Goal: Task Accomplishment & Management: Manage account settings

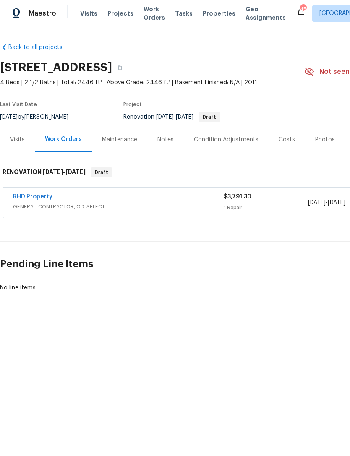
click at [30, 195] on link "RHD Property" at bounding box center [32, 197] width 39 height 6
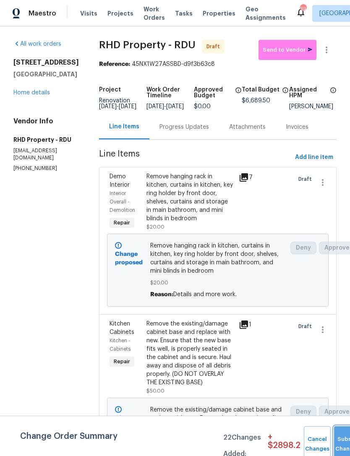
click at [336, 440] on button "Submit Changes" at bounding box center [347, 445] width 27 height 36
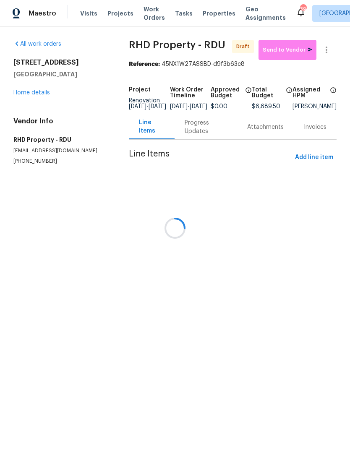
click at [29, 91] on div at bounding box center [175, 228] width 350 height 456
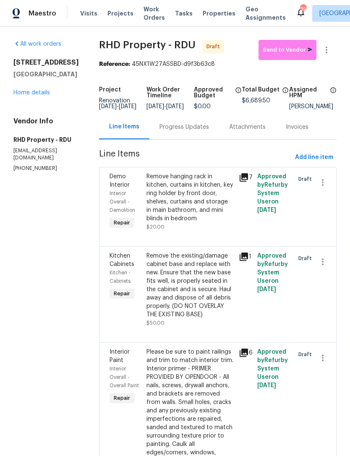
click at [31, 87] on div "1217 Golden Eagle Dr Durham, NC 27704 Home details" at bounding box center [46, 77] width 66 height 39
click at [26, 90] on link "Home details" at bounding box center [31, 93] width 37 height 6
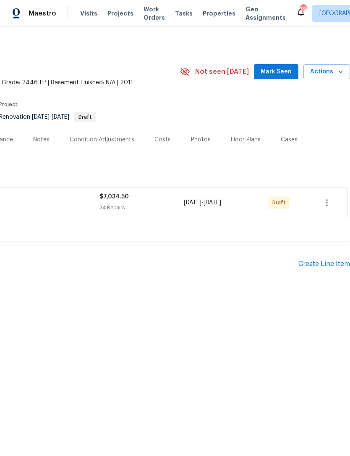
scroll to position [0, 124]
click at [328, 202] on icon "button" at bounding box center [327, 203] width 10 height 10
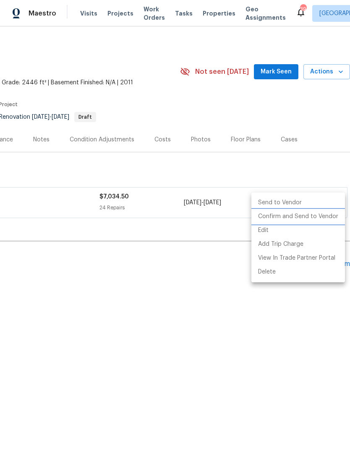
click at [317, 217] on li "Confirm and Send to Vendor" at bounding box center [299, 217] width 94 height 14
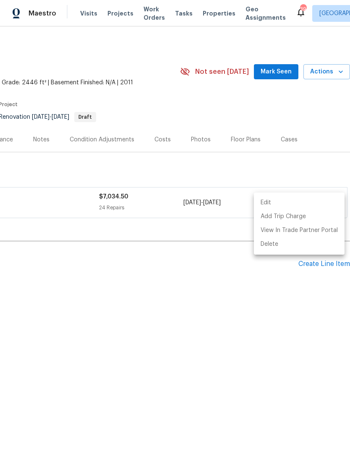
click at [291, 309] on div at bounding box center [175, 228] width 350 height 456
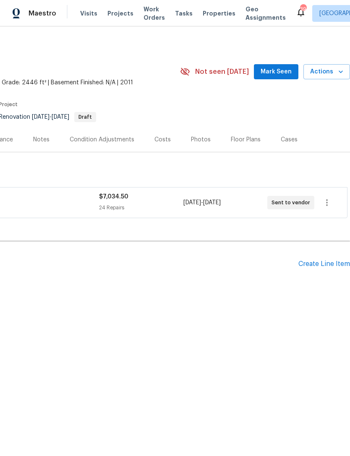
click at [325, 262] on div "Create Line Item" at bounding box center [325, 264] width 52 height 8
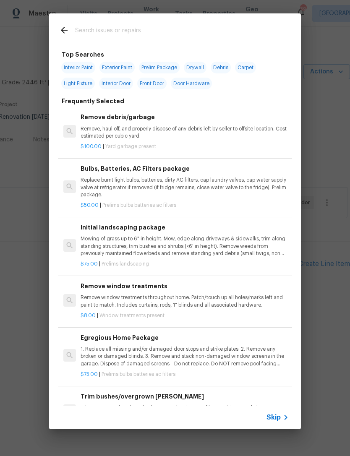
click at [170, 29] on input "text" at bounding box center [164, 31] width 178 height 13
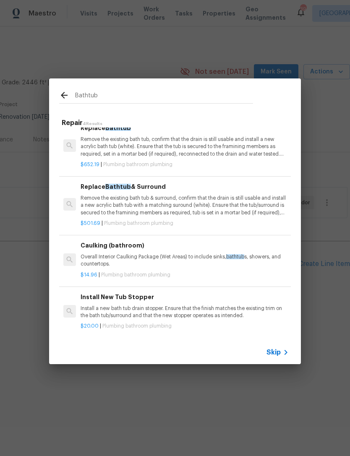
scroll to position [10, 0]
click at [161, 95] on input "Bathtub" at bounding box center [164, 96] width 178 height 13
type input "B"
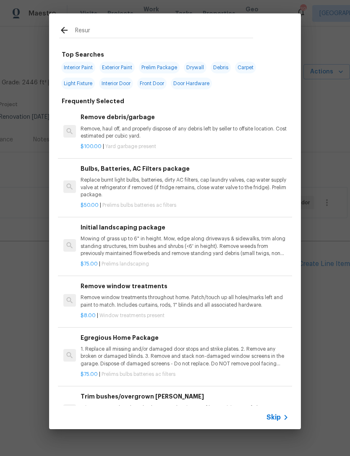
type input "Resurf"
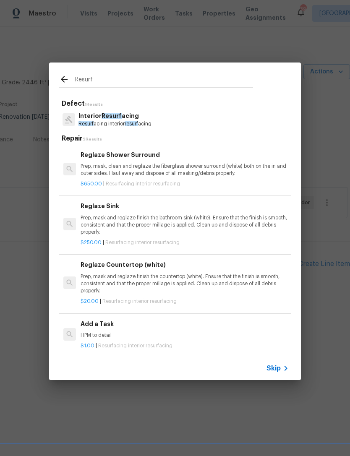
click at [227, 273] on p "Prep, mask and reglaze finish the countertop (white). Ensure that the finish is…" at bounding box center [185, 283] width 208 height 21
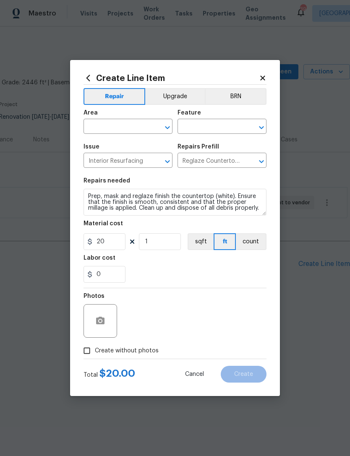
click at [121, 134] on input "text" at bounding box center [117, 127] width 66 height 13
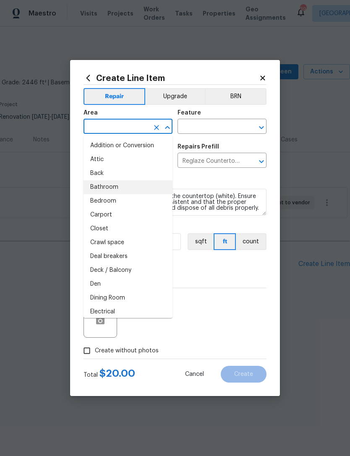
click at [126, 187] on li "Bathroom" at bounding box center [128, 188] width 89 height 14
type input "Bathroom"
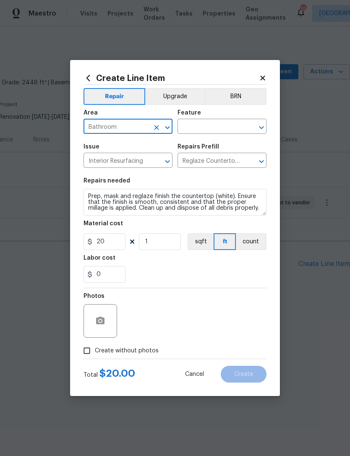
click at [210, 128] on input "text" at bounding box center [211, 127] width 66 height 13
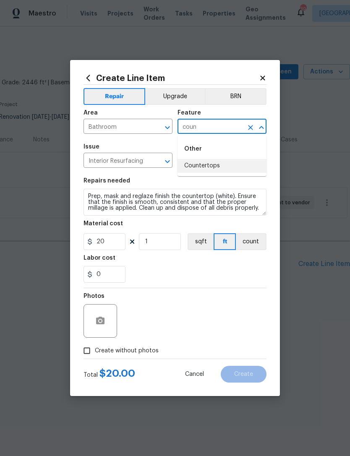
click at [226, 162] on li "Countertops" at bounding box center [222, 166] width 89 height 14
type input "Countertops"
click at [226, 162] on input "Reglaze Countertop (white) $20.00" at bounding box center [211, 161] width 66 height 13
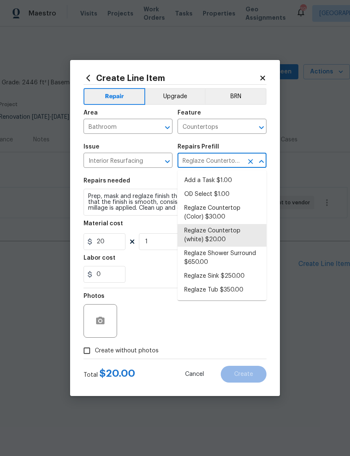
click at [248, 139] on div "Issue Interior Resurfacing ​ Repairs Prefill Reglaze Countertop (white) $20.00 ​" at bounding box center [175, 156] width 183 height 34
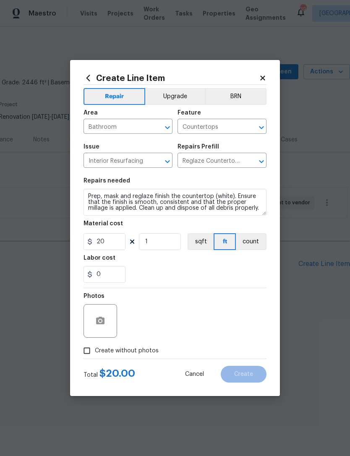
click at [243, 140] on div "Issue Interior Resurfacing ​ Repairs Prefill Reglaze Countertop (white) $20.00 ​" at bounding box center [175, 156] width 183 height 34
click at [106, 324] on button "button" at bounding box center [100, 321] width 20 height 20
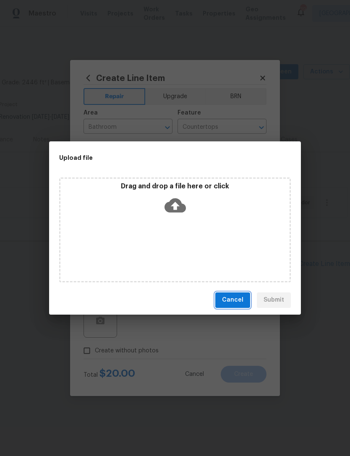
click at [234, 303] on span "Cancel" at bounding box center [232, 300] width 21 height 10
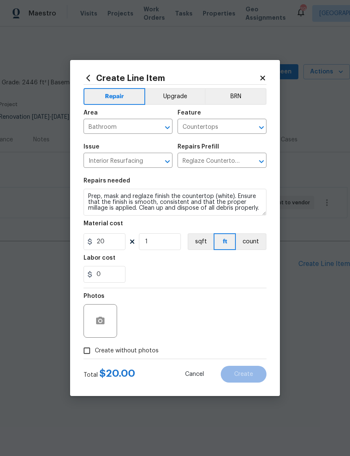
click at [144, 354] on span "Create without photos" at bounding box center [127, 351] width 64 height 9
click at [95, 354] on input "Create without photos" at bounding box center [87, 351] width 16 height 16
checkbox input "true"
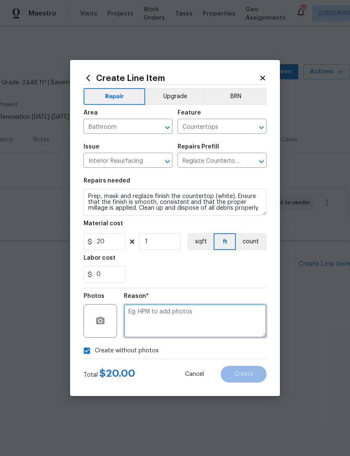
click at [182, 319] on textarea at bounding box center [195, 321] width 143 height 34
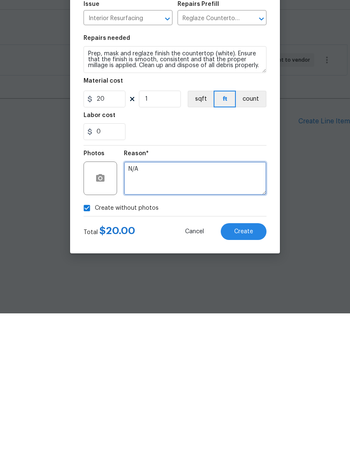
type textarea "N/A"
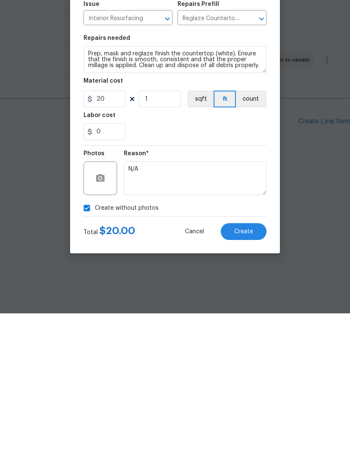
click at [243, 366] on button "Create" at bounding box center [244, 374] width 46 height 17
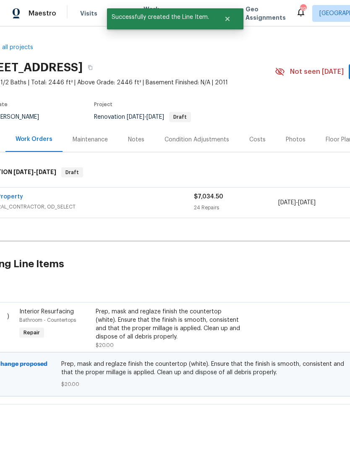
scroll to position [0, 19]
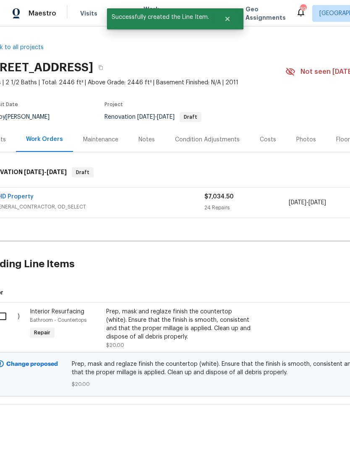
click at [10, 322] on input "checkbox" at bounding box center [6, 317] width 24 height 18
checkbox input "true"
click at [323, 435] on span "Create Work Order" at bounding box center [302, 435] width 56 height 10
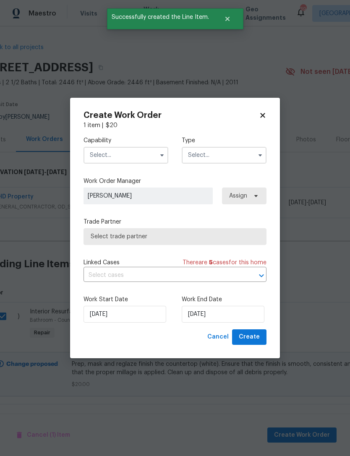
click at [122, 153] on input "text" at bounding box center [126, 155] width 85 height 17
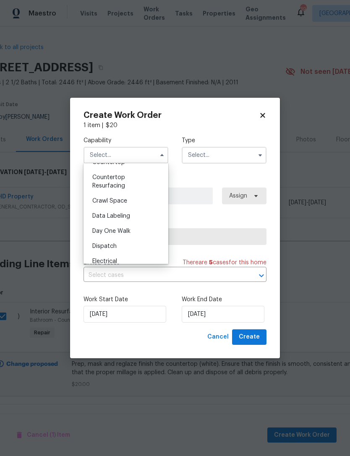
scroll to position [149, 0]
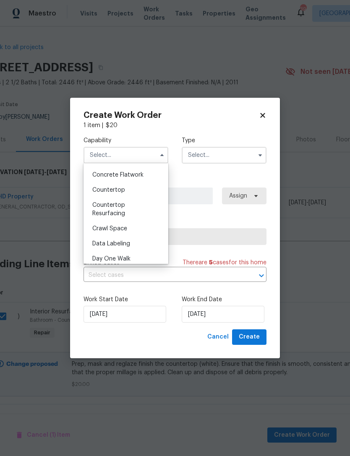
click at [121, 210] on div "Countertop Resurfacing" at bounding box center [126, 210] width 81 height 24
type input "Countertop Resurfacing"
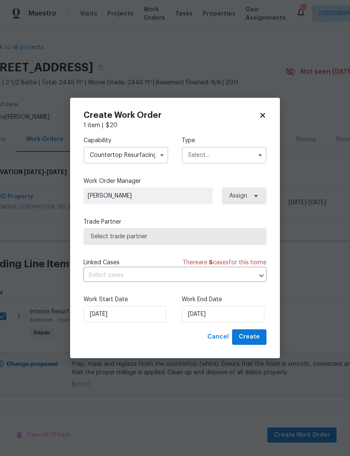
click at [220, 157] on input "text" at bounding box center [224, 155] width 85 height 17
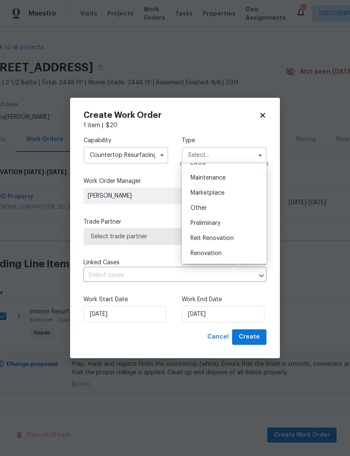
scroll to position [134, 0]
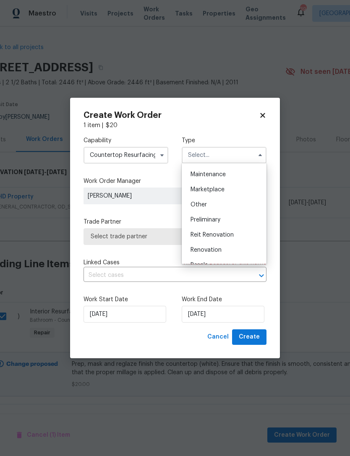
click at [218, 249] on span "Renovation" at bounding box center [206, 250] width 31 height 6
type input "Renovation"
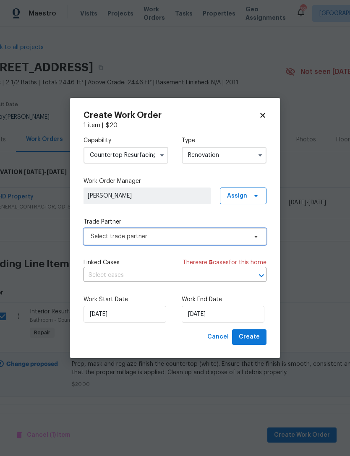
click at [178, 239] on span "Select trade partner" at bounding box center [169, 237] width 157 height 8
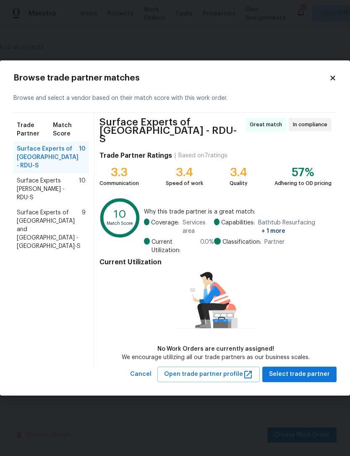
click at [34, 209] on span "Surface Experts of Durham and Chapel Hill - RDU-S" at bounding box center [49, 230] width 65 height 42
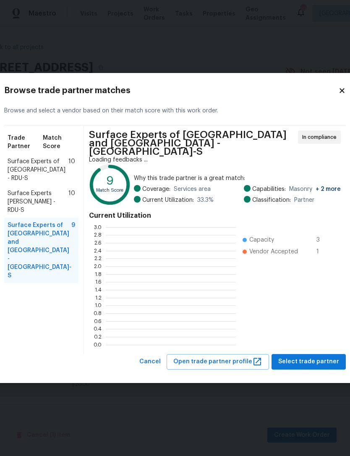
scroll to position [118, 130]
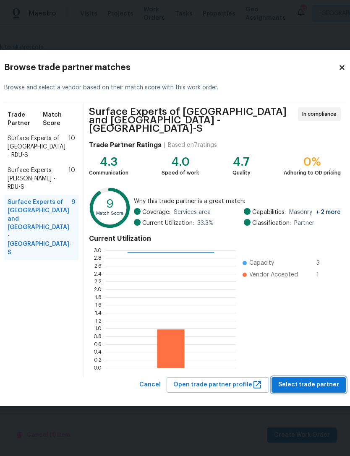
click at [307, 381] on span "Select trade partner" at bounding box center [308, 385] width 61 height 10
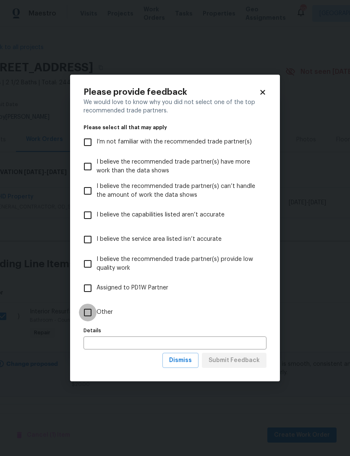
click at [80, 311] on input "Other" at bounding box center [88, 313] width 18 height 18
checkbox input "true"
click at [233, 346] on input "text" at bounding box center [175, 343] width 183 height 13
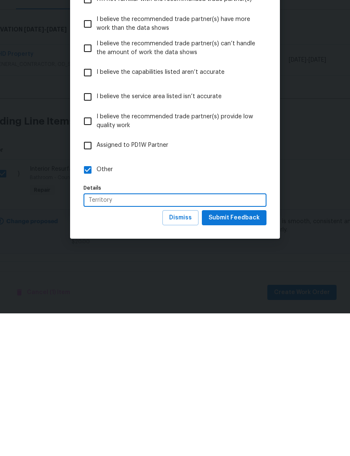
type input "Territory"
click at [239, 356] on span "Submit Feedback" at bounding box center [234, 361] width 51 height 10
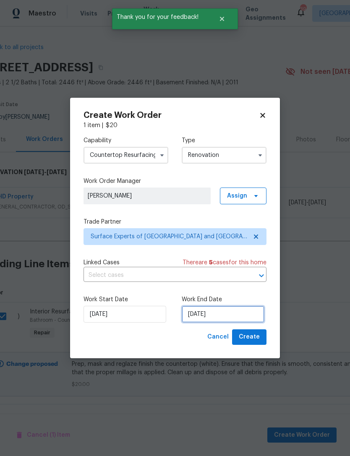
click at [229, 312] on input "[DATE]" at bounding box center [223, 314] width 83 height 17
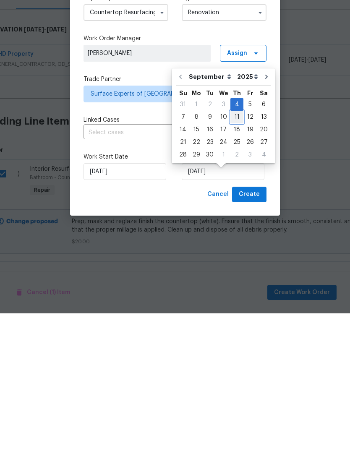
click at [236, 254] on div "11" at bounding box center [237, 260] width 13 height 12
type input "[DATE]"
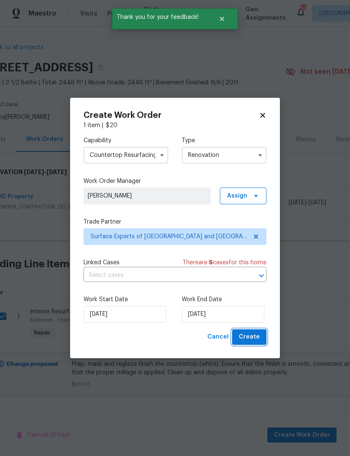
click at [255, 339] on span "Create" at bounding box center [249, 337] width 21 height 10
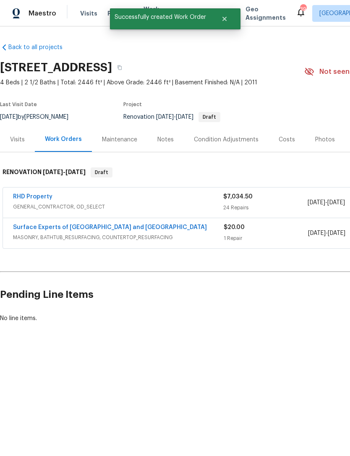
scroll to position [0, 0]
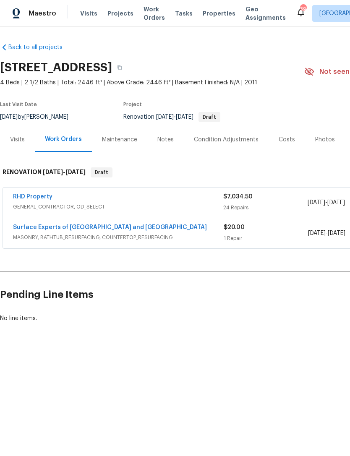
click at [115, 228] on link "Surface Experts of [GEOGRAPHIC_DATA] and [GEOGRAPHIC_DATA]" at bounding box center [110, 228] width 194 height 6
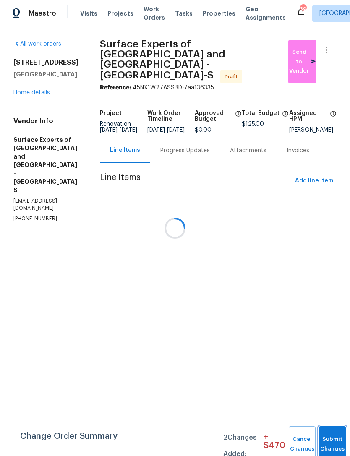
click at [337, 440] on button "Submit Changes" at bounding box center [332, 445] width 27 height 36
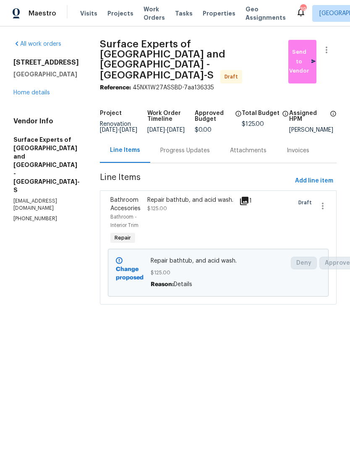
click at [34, 100] on div "All work orders 1217 Golden Eagle Dr Durham, NC 27704 Home details Vendor Info …" at bounding box center [46, 131] width 66 height 183
click at [32, 94] on link "Home details" at bounding box center [31, 93] width 37 height 6
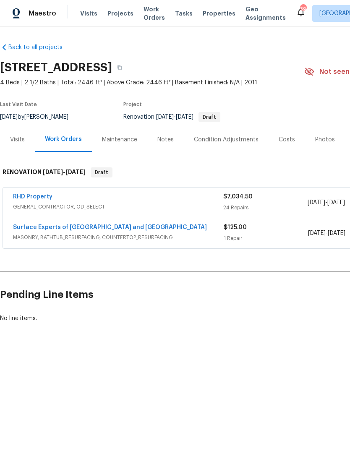
click at [33, 225] on link "Surface Experts of [GEOGRAPHIC_DATA] and [GEOGRAPHIC_DATA]" at bounding box center [110, 228] width 194 height 6
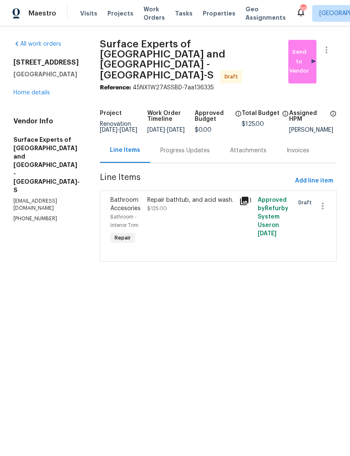
click at [26, 94] on link "Home details" at bounding box center [31, 93] width 37 height 6
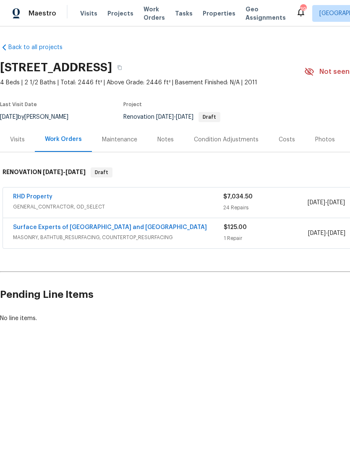
click at [24, 198] on link "RHD Property" at bounding box center [32, 197] width 39 height 6
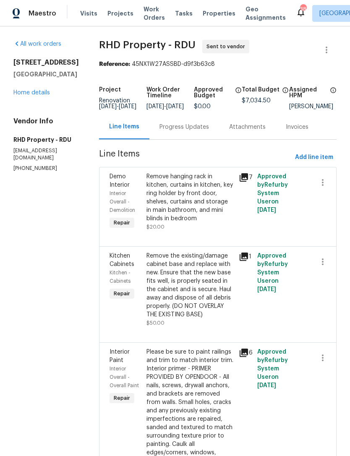
click at [28, 94] on link "Home details" at bounding box center [31, 93] width 37 height 6
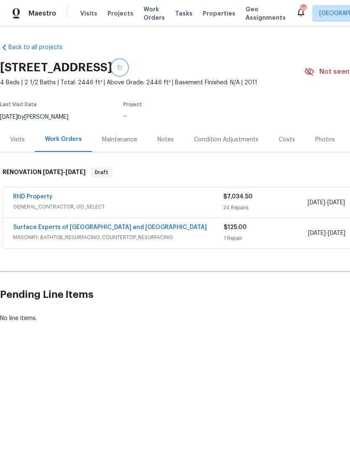
click at [122, 66] on icon "button" at bounding box center [119, 67] width 5 height 5
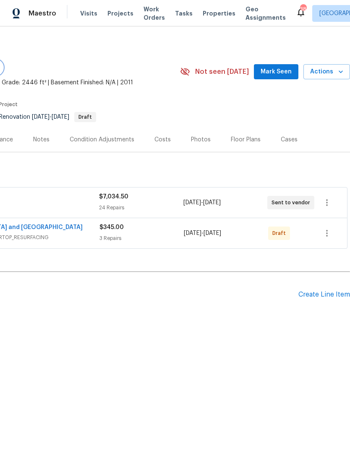
scroll to position [0, 124]
click at [326, 235] on icon "button" at bounding box center [327, 233] width 10 height 10
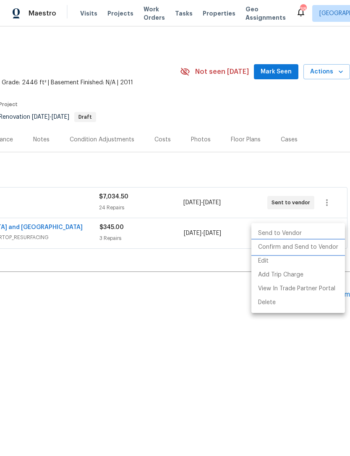
click at [314, 249] on li "Confirm and Send to Vendor" at bounding box center [299, 248] width 94 height 14
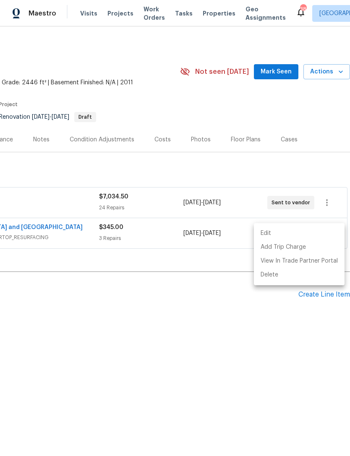
click at [278, 352] on div at bounding box center [175, 228] width 350 height 456
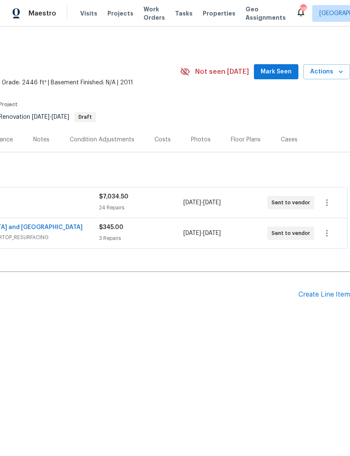
click at [326, 292] on div "Create Line Item" at bounding box center [325, 295] width 52 height 8
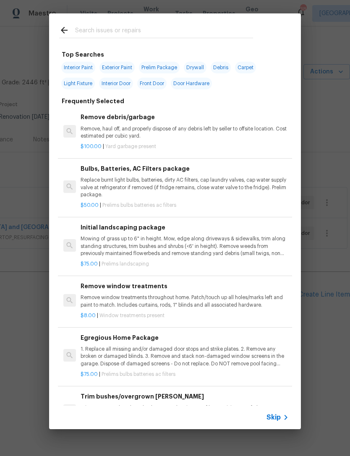
click at [168, 36] on input "text" at bounding box center [164, 31] width 178 height 13
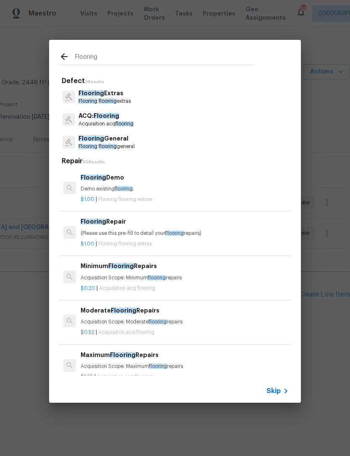
type input "Flooring"
click at [142, 145] on div "Flooring General Flooring flooring general" at bounding box center [175, 142] width 232 height 23
click at [141, 145] on div "Flooring General Flooring flooring general" at bounding box center [175, 142] width 232 height 23
click at [119, 144] on p "Flooring flooring general" at bounding box center [107, 146] width 56 height 7
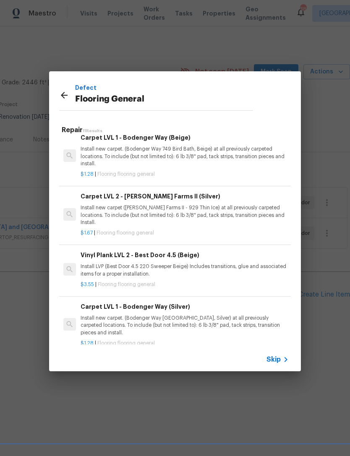
scroll to position [376, 0]
click at [213, 315] on p "Install new carpet. (Bodenger Way 945 Winter Ash, Silver) at all previously car…" at bounding box center [185, 325] width 208 height 21
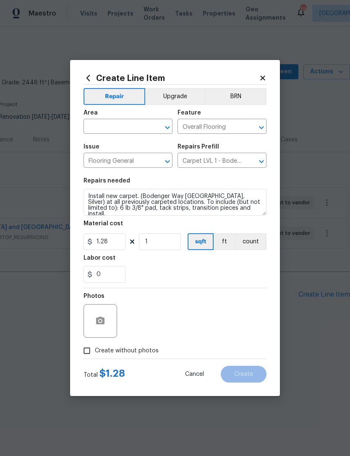
click at [212, 305] on div "Photos" at bounding box center [175, 315] width 183 height 55
click at [119, 124] on input "text" at bounding box center [117, 127] width 66 height 13
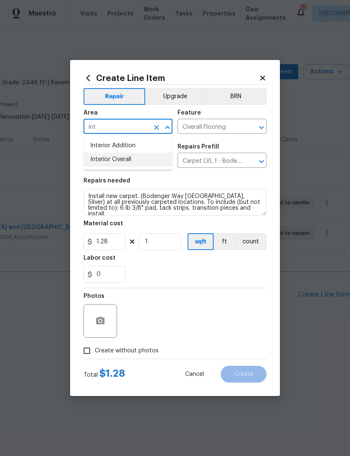
click at [136, 157] on li "Interior Overall" at bounding box center [128, 160] width 89 height 14
type input "Interior Overall"
click at [136, 157] on input "Flooring General" at bounding box center [117, 161] width 66 height 13
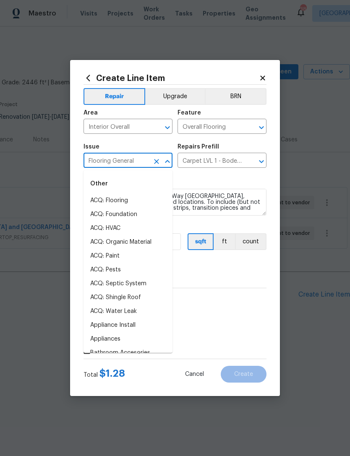
click at [248, 264] on div "Labor cost" at bounding box center [175, 260] width 183 height 11
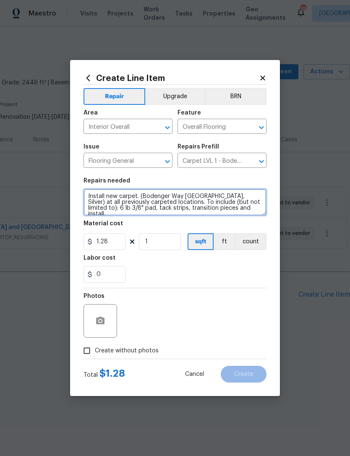
click at [89, 195] on textarea "Install new carpet. (Bodenger Way 945 Winter Ash, Silver) at all previously car…" at bounding box center [175, 202] width 183 height 27
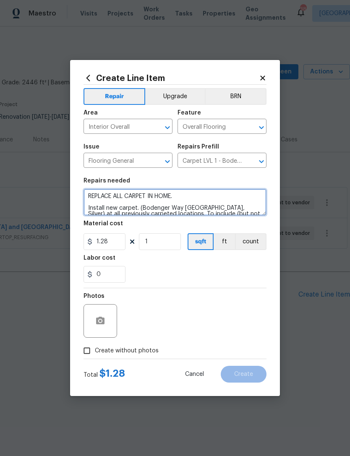
type textarea "REPLACE ALL CARPET IN HOME. Install new carpet. (Bodenger Way 945 Winter Ash, S…"
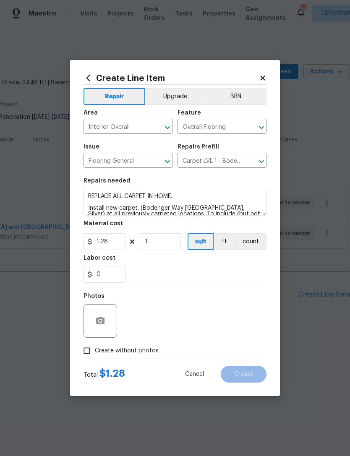
click at [94, 353] on input "Create without photos" at bounding box center [87, 351] width 16 height 16
checkbox input "true"
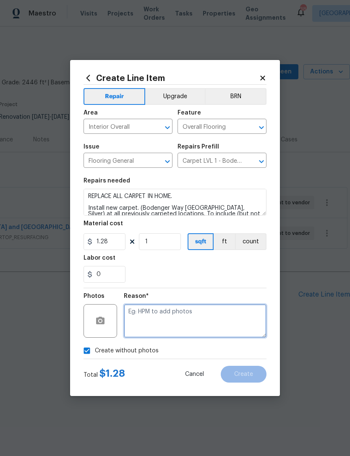
click at [160, 322] on textarea at bounding box center [195, 321] width 143 height 34
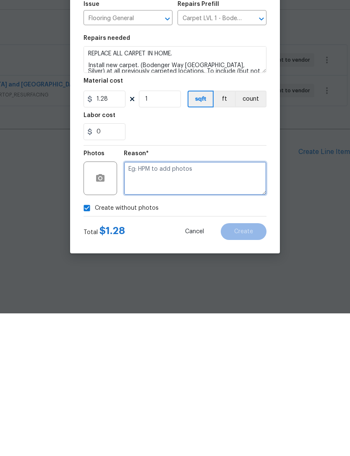
type textarea "B"
type textarea "N/A"
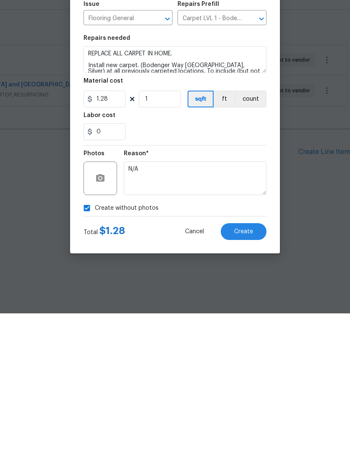
click at [250, 372] on span "Create" at bounding box center [243, 375] width 19 height 6
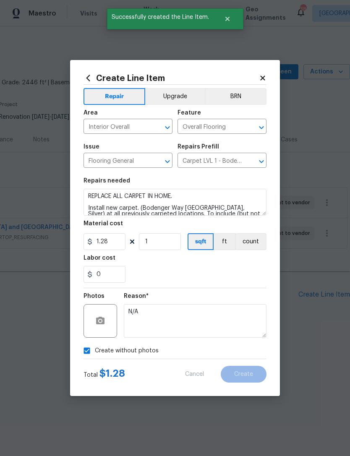
click at [306, 375] on div "Back to all projects 1217 Golden Eagle Dr, Durham, NC 27704 4 Beds | 2 1/2 Bath…" at bounding box center [175, 203] width 350 height 354
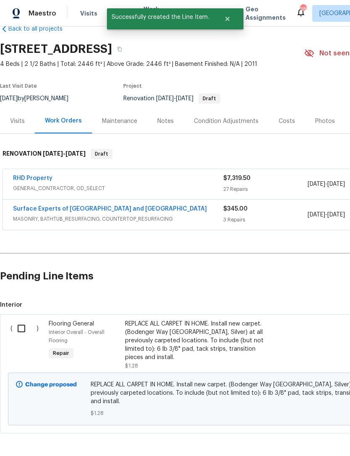
scroll to position [18, 0]
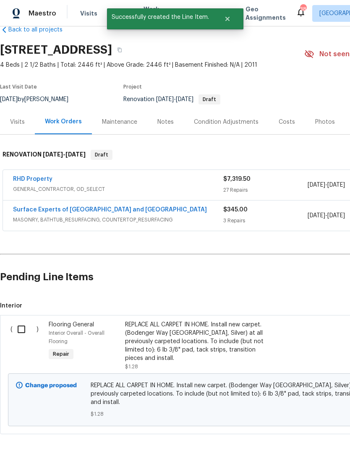
click at [25, 329] on input "checkbox" at bounding box center [25, 330] width 24 height 18
checkbox input "true"
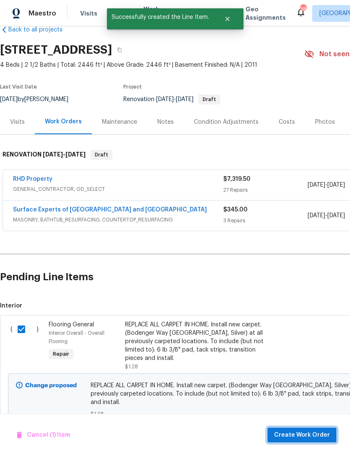
click at [324, 434] on span "Create Work Order" at bounding box center [302, 435] width 56 height 10
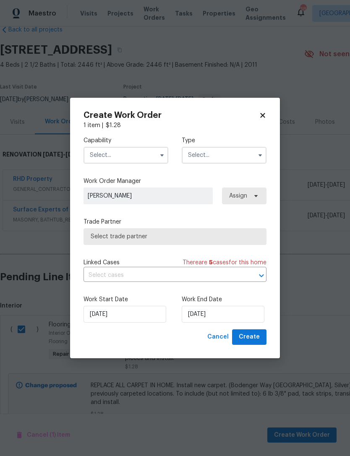
click at [131, 156] on input "text" at bounding box center [126, 155] width 85 height 17
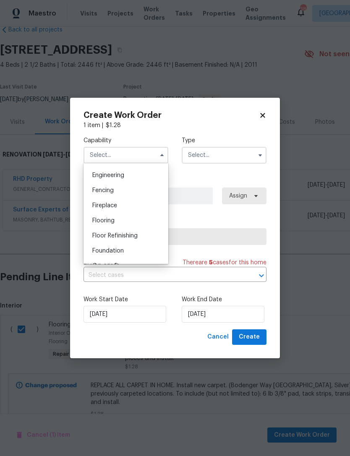
scroll to position [286, 0]
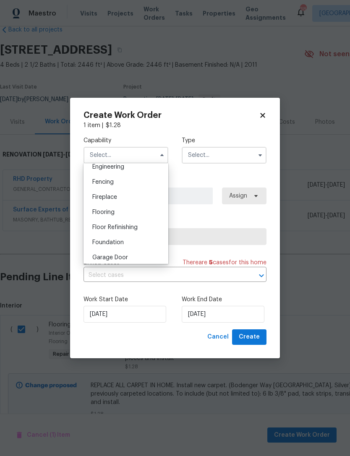
click at [127, 214] on div "Flooring" at bounding box center [126, 212] width 81 height 15
type input "Flooring"
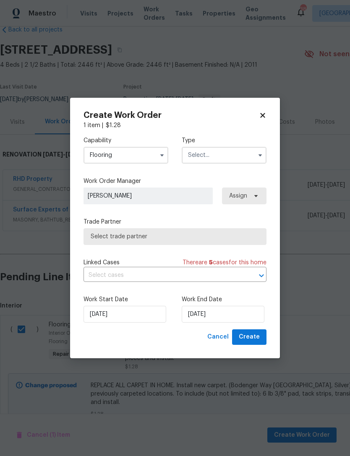
click at [173, 280] on input "text" at bounding box center [164, 275] width 160 height 13
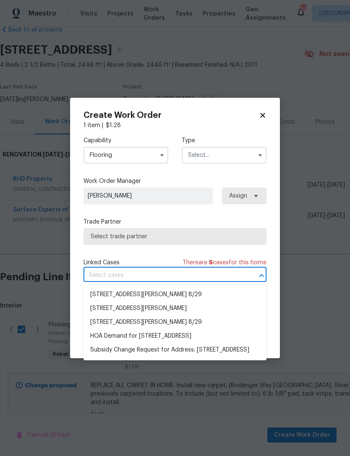
click at [157, 244] on span "Select trade partner" at bounding box center [175, 236] width 183 height 17
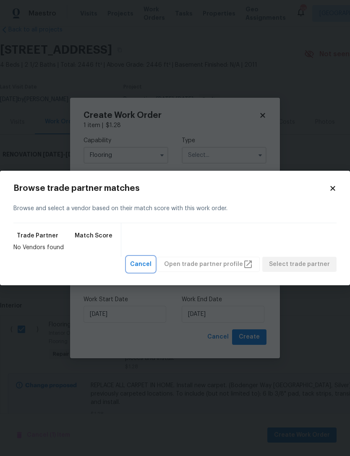
click at [152, 265] on span "Cancel" at bounding box center [140, 264] width 21 height 10
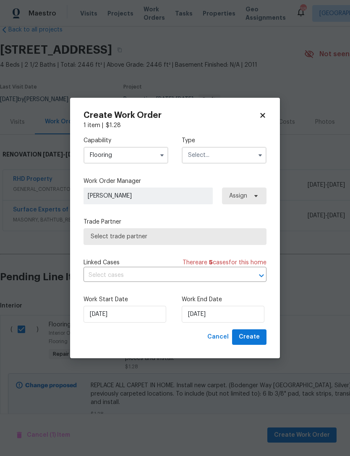
click at [199, 240] on span "Select trade partner" at bounding box center [175, 237] width 169 height 8
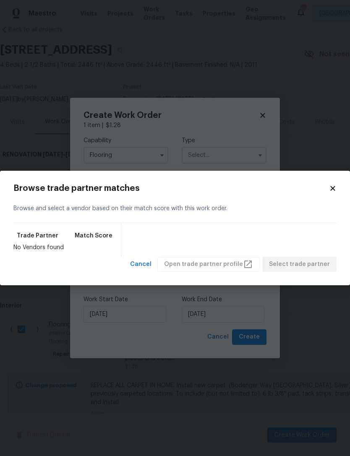
click at [331, 189] on icon at bounding box center [333, 189] width 8 height 8
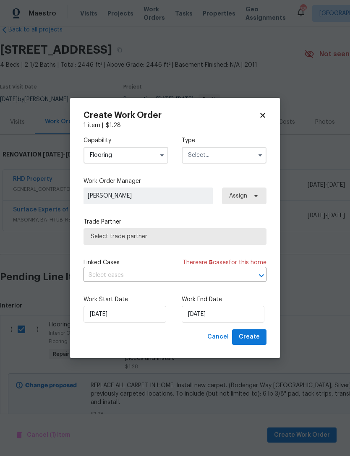
click at [228, 155] on input "text" at bounding box center [224, 155] width 85 height 17
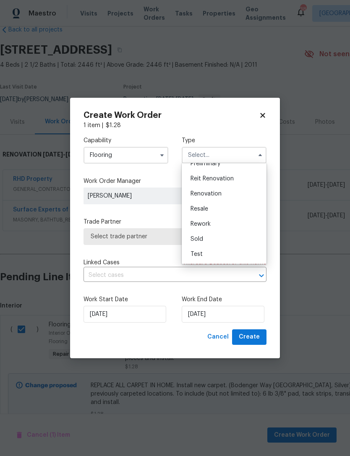
scroll to position [191, 0]
click at [223, 194] on div "Renovation" at bounding box center [224, 193] width 81 height 15
type input "Renovation"
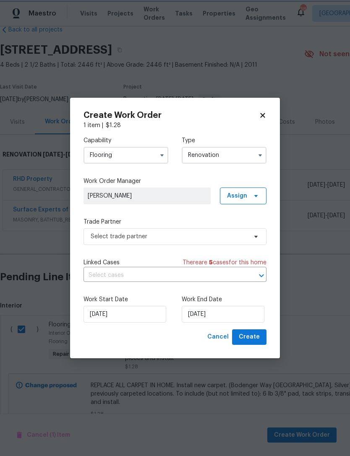
scroll to position [0, 0]
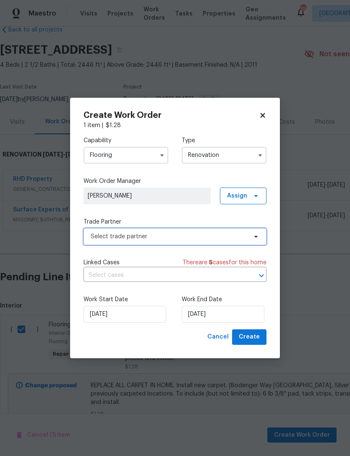
click at [165, 238] on span "Select trade partner" at bounding box center [169, 237] width 157 height 8
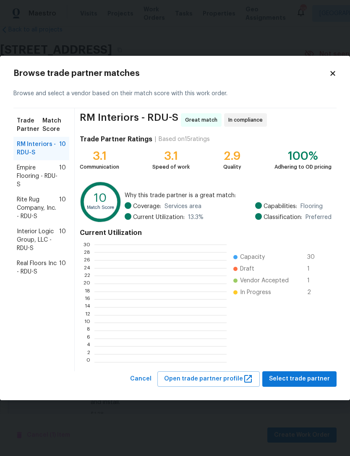
scroll to position [118, 132]
click at [32, 176] on span "Empire Flooring - RDU-S" at bounding box center [38, 176] width 42 height 25
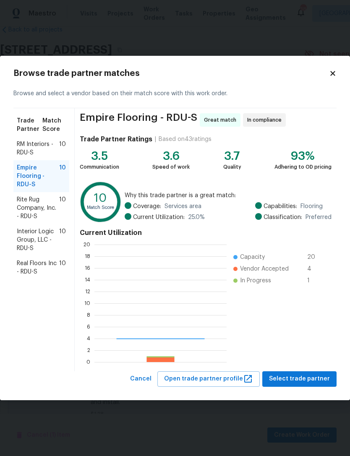
scroll to position [118, 132]
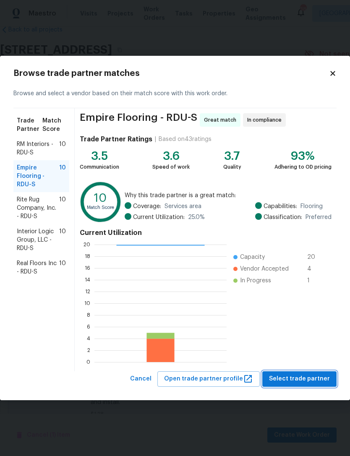
click at [325, 380] on span "Select trade partner" at bounding box center [299, 379] width 61 height 10
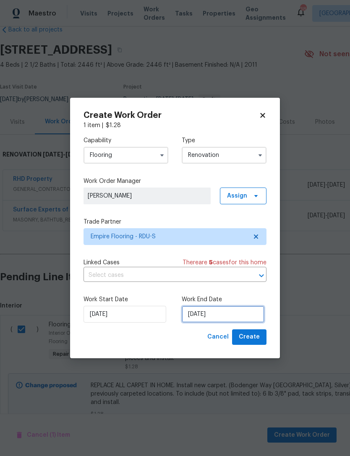
click at [233, 315] on input "[DATE]" at bounding box center [223, 314] width 83 height 17
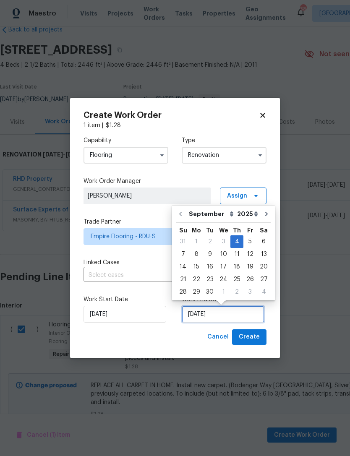
scroll to position [16, 0]
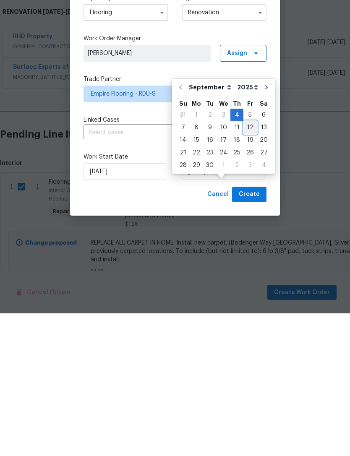
click at [247, 265] on div "12" at bounding box center [250, 271] width 13 height 12
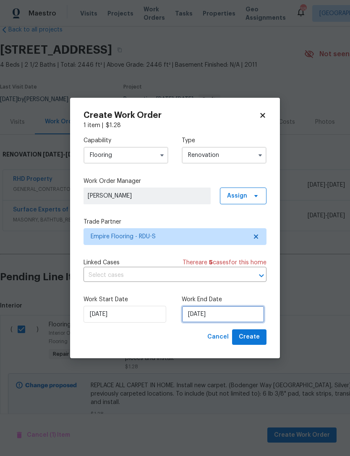
click at [235, 319] on input "[DATE]" at bounding box center [223, 314] width 83 height 17
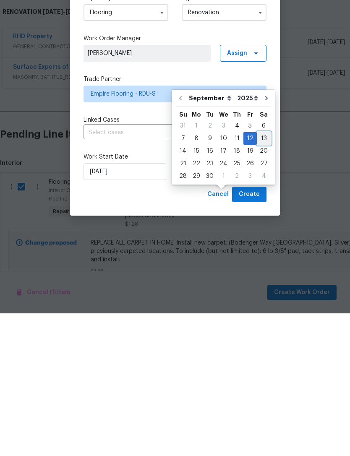
click at [263, 275] on div "13" at bounding box center [264, 281] width 14 height 12
type input "[DATE]"
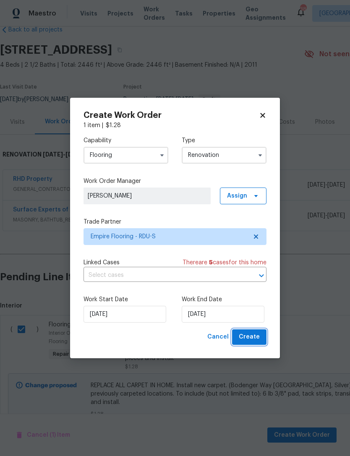
click at [259, 336] on span "Create" at bounding box center [249, 337] width 21 height 10
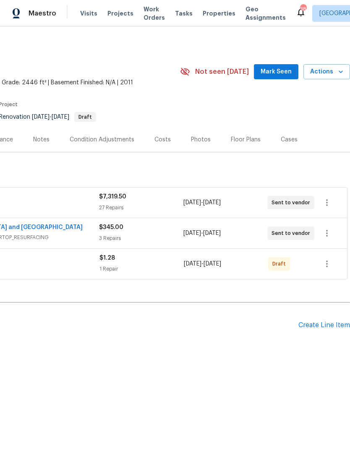
scroll to position [0, 124]
click at [328, 327] on div "Create Line Item" at bounding box center [325, 326] width 52 height 8
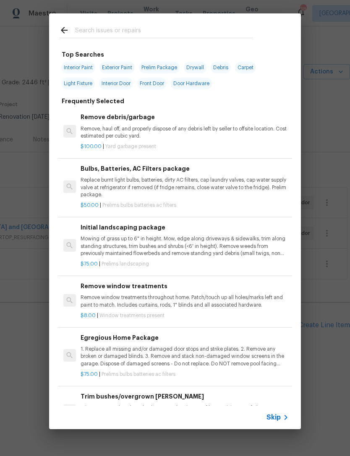
click at [191, 28] on input "text" at bounding box center [164, 31] width 178 height 13
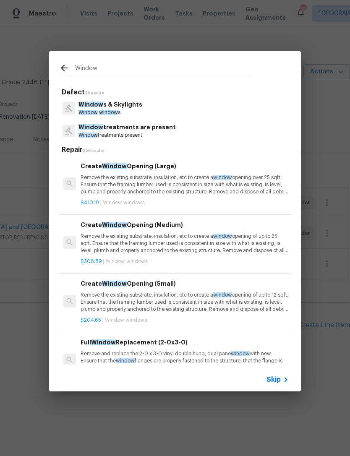
type input "Window"
click at [151, 108] on div "Window s & Skylights Window window s" at bounding box center [175, 108] width 232 height 23
click at [149, 107] on div "Window s & Skylights Window window s" at bounding box center [175, 108] width 232 height 23
click at [128, 112] on p "Window window s" at bounding box center [111, 112] width 64 height 7
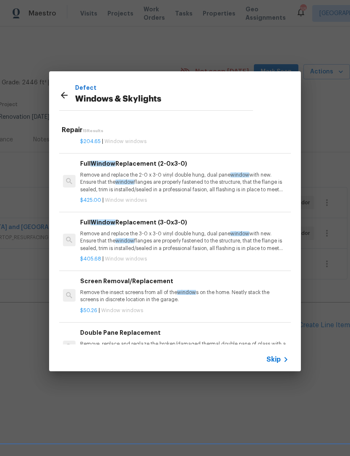
scroll to position [158, 0]
click at [238, 186] on p "Remove and replace the 2-0 x 3-0 vinyl double hung, dual pane window with new. …" at bounding box center [184, 182] width 208 height 21
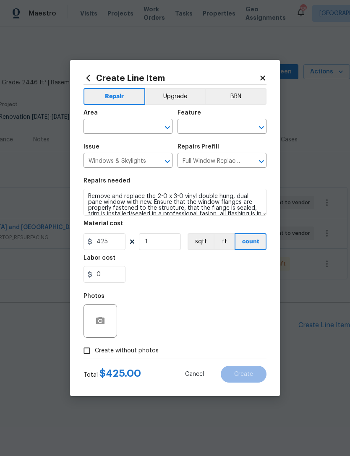
click at [238, 186] on div "Repairs needed" at bounding box center [175, 183] width 183 height 11
click at [128, 128] on input "text" at bounding box center [117, 127] width 66 height 13
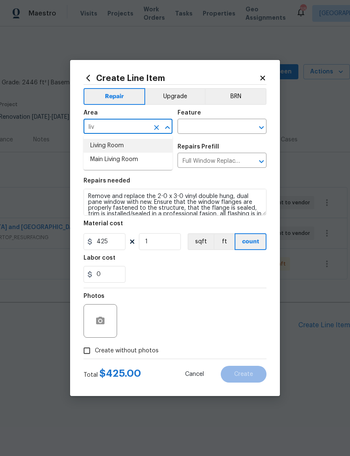
click at [140, 150] on li "Living Room" at bounding box center [128, 146] width 89 height 14
type input "Living Room"
click at [140, 150] on div "Issue" at bounding box center [128, 149] width 89 height 11
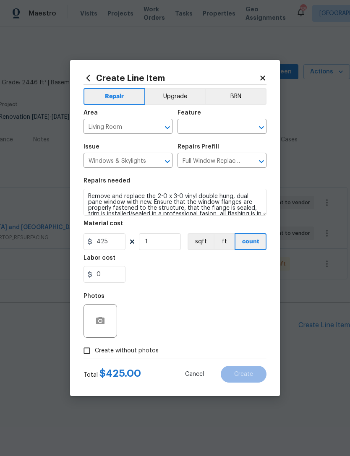
click at [212, 125] on input "text" at bounding box center [211, 127] width 66 height 13
type input "g"
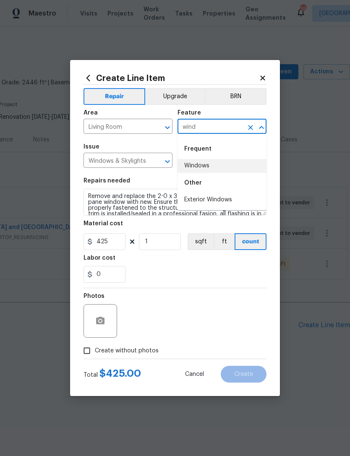
click at [212, 166] on li "Windows" at bounding box center [222, 166] width 89 height 14
type input "Windows"
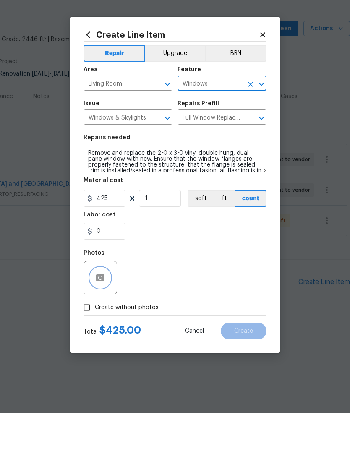
click at [109, 311] on button "button" at bounding box center [100, 321] width 20 height 20
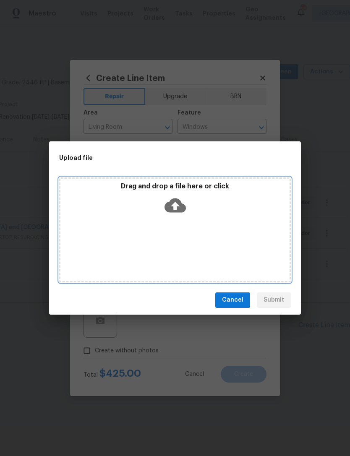
click at [179, 220] on div "Drag and drop a file here or click" at bounding box center [175, 230] width 232 height 105
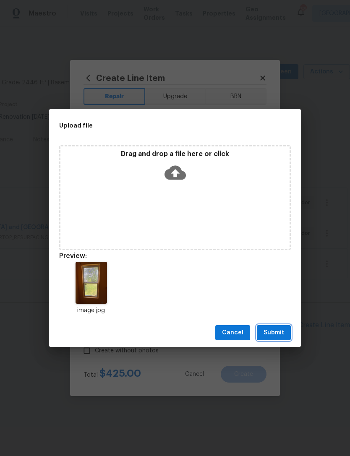
click at [280, 331] on span "Submit" at bounding box center [274, 333] width 21 height 10
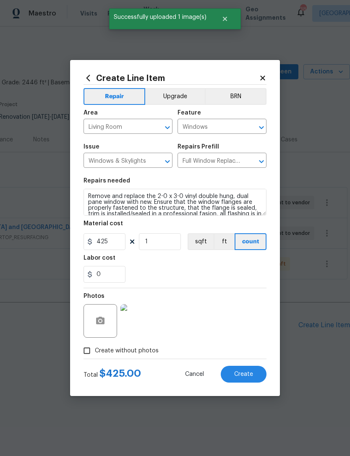
click at [252, 375] on span "Create" at bounding box center [243, 375] width 19 height 6
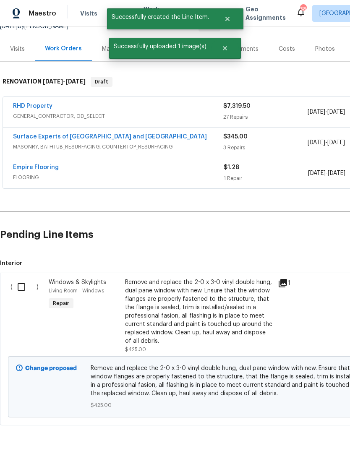
scroll to position [90, 0]
click at [18, 285] on input "checkbox" at bounding box center [25, 288] width 24 height 18
checkbox input "true"
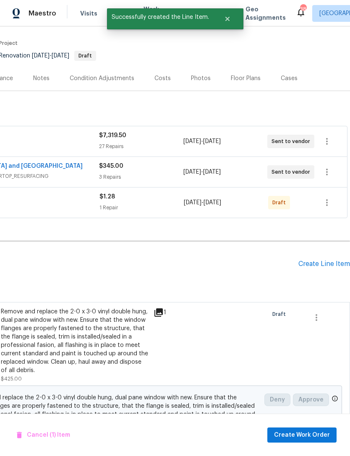
scroll to position [61, 124]
click at [312, 435] on span "Create Work Order" at bounding box center [302, 435] width 56 height 10
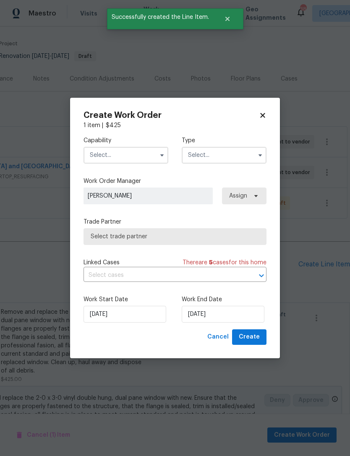
click at [123, 152] on input "text" at bounding box center [126, 155] width 85 height 17
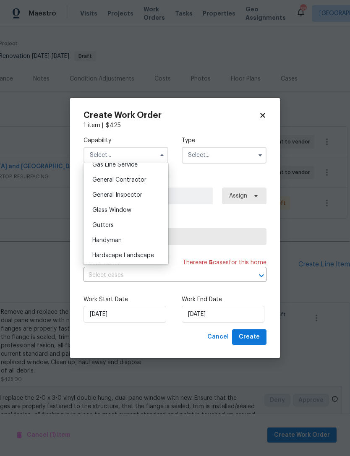
scroll to position [395, 0]
click at [125, 210] on span "Glass Window" at bounding box center [111, 210] width 39 height 6
type input "Glass Window"
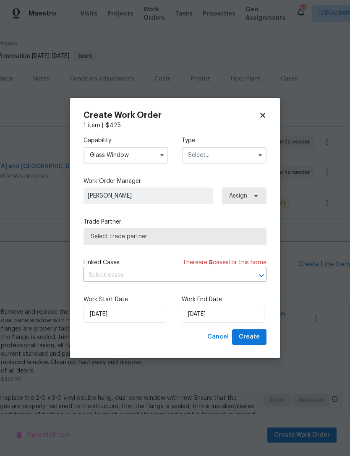
click at [227, 157] on input "text" at bounding box center [224, 155] width 85 height 17
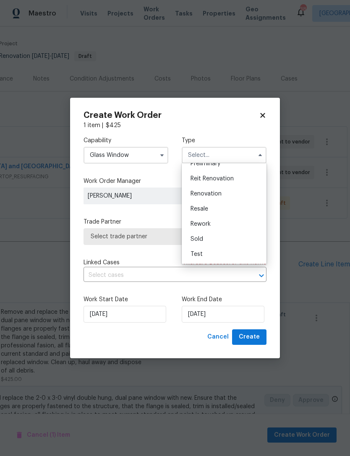
scroll to position [191, 0]
click at [222, 194] on div "Renovation" at bounding box center [224, 193] width 81 height 15
type input "Renovation"
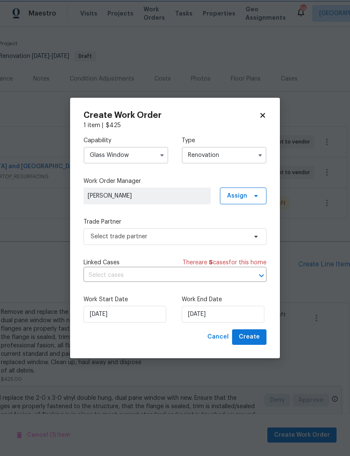
scroll to position [0, 0]
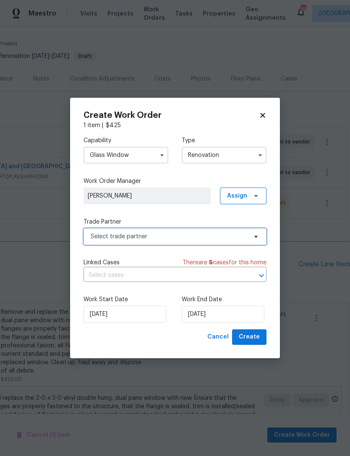
click at [191, 233] on span "Select trade partner" at bounding box center [169, 237] width 157 height 8
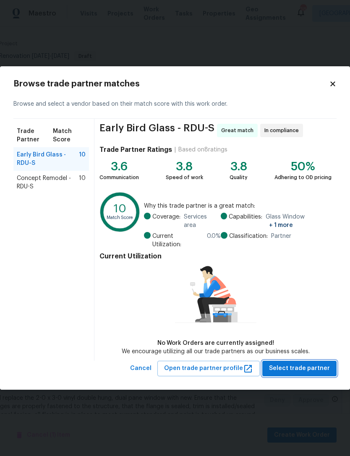
click at [317, 364] on span "Select trade partner" at bounding box center [299, 369] width 61 height 10
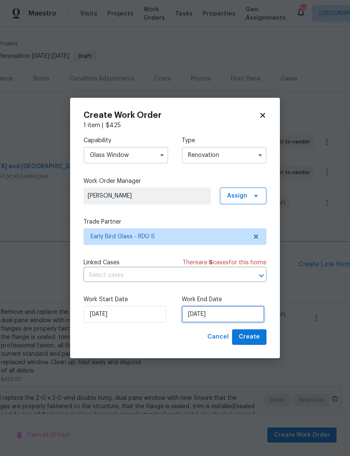
click at [215, 313] on input "[DATE]" at bounding box center [223, 314] width 83 height 17
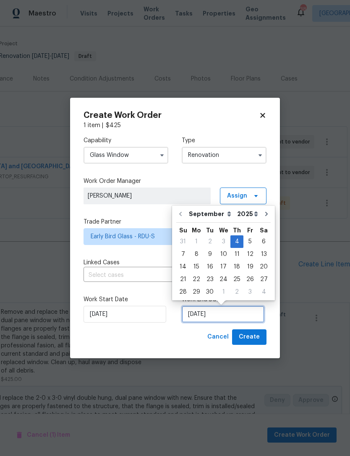
scroll to position [16, 0]
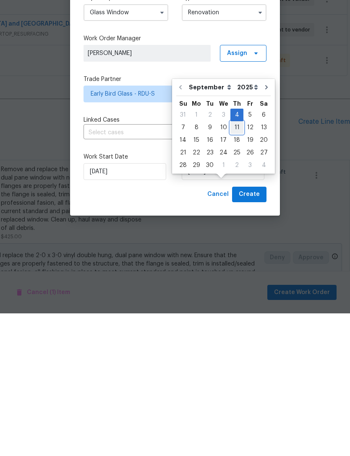
click at [236, 265] on div "11" at bounding box center [237, 271] width 13 height 12
type input "[DATE]"
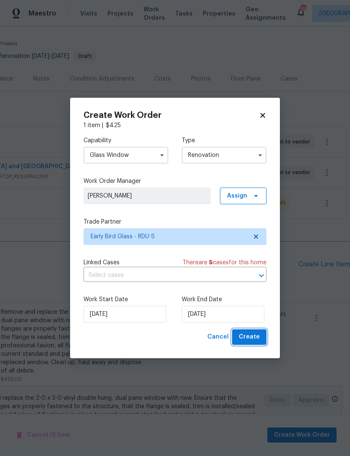
click at [254, 338] on span "Create" at bounding box center [249, 337] width 21 height 10
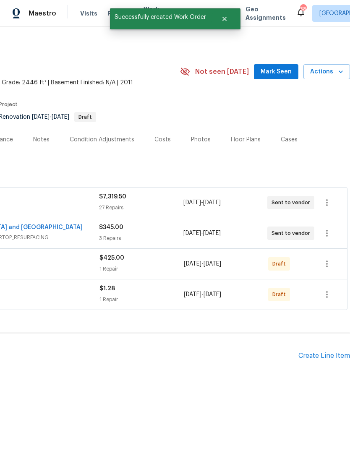
scroll to position [0, 124]
click at [328, 262] on icon "button" at bounding box center [327, 264] width 10 height 10
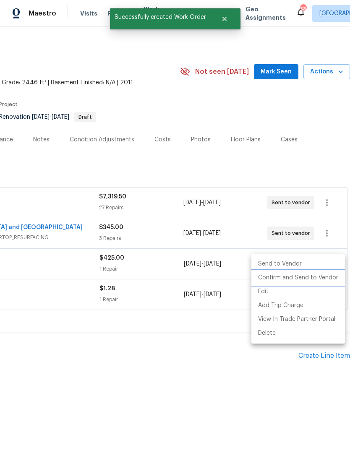
click at [316, 275] on li "Confirm and Send to Vendor" at bounding box center [299, 278] width 94 height 14
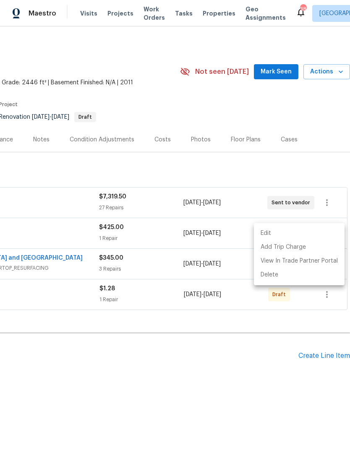
click at [325, 358] on div at bounding box center [175, 228] width 350 height 456
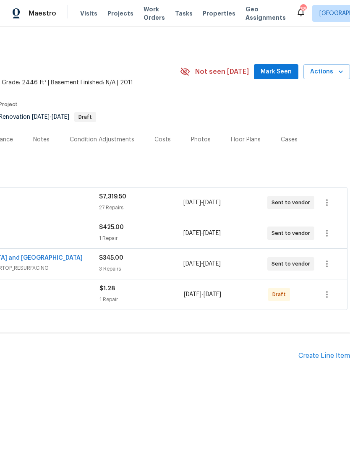
click at [323, 349] on div "Pending Line Items Create Line Item" at bounding box center [113, 356] width 474 height 39
click at [323, 348] on div "Pending Line Items Create Line Item" at bounding box center [113, 356] width 474 height 39
click at [327, 357] on div "Create Line Item" at bounding box center [325, 356] width 52 height 8
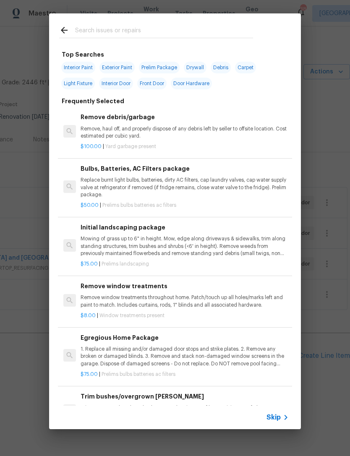
click at [184, 33] on input "text" at bounding box center [164, 31] width 178 height 13
type input "Landsc"
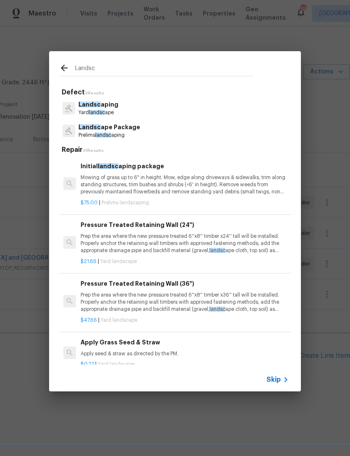
click at [176, 179] on p "Mowing of grass up to 6" in height. Mow, edge along driveways & sidewalks, trim…" at bounding box center [185, 184] width 208 height 21
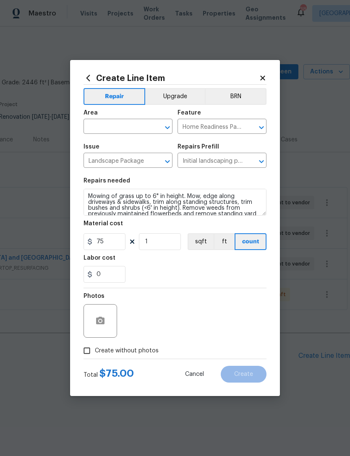
click at [126, 127] on input "text" at bounding box center [117, 127] width 66 height 13
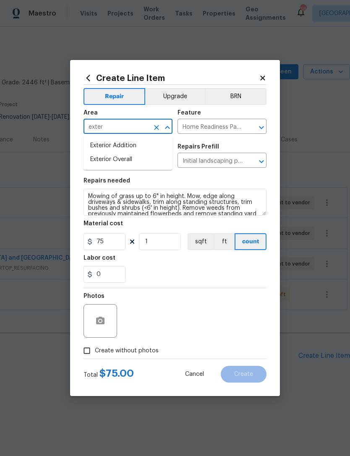
click at [144, 157] on li "Exterior Overall" at bounding box center [128, 160] width 89 height 14
type input "Exterior Overall"
click at [195, 273] on div "0" at bounding box center [175, 274] width 183 height 17
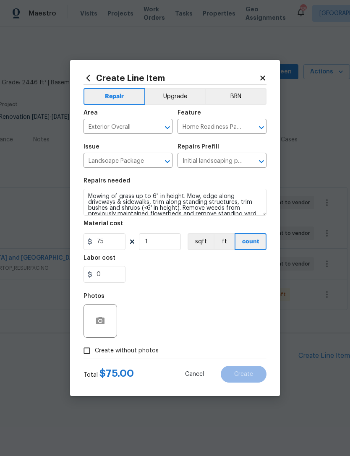
click at [89, 352] on input "Create without photos" at bounding box center [87, 351] width 16 height 16
checkbox input "true"
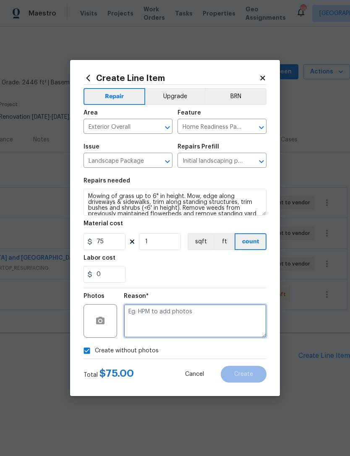
click at [183, 314] on textarea at bounding box center [195, 321] width 143 height 34
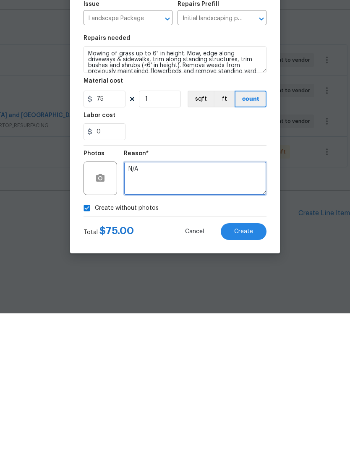
type textarea "N/A"
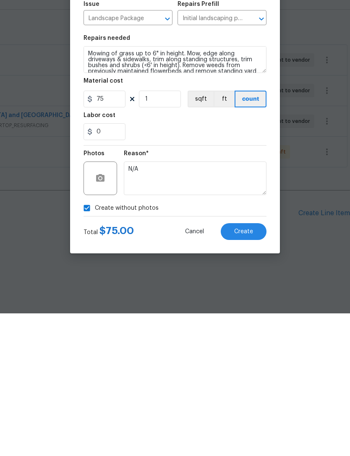
click at [249, 372] on span "Create" at bounding box center [243, 375] width 19 height 6
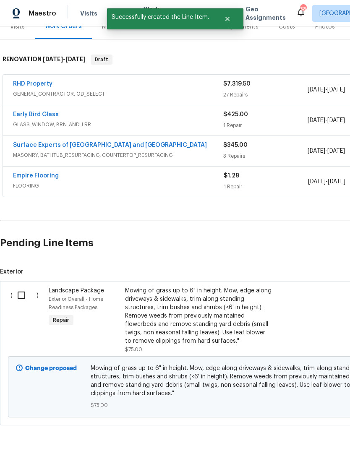
scroll to position [113, 0]
click at [23, 298] on input "checkbox" at bounding box center [25, 296] width 24 height 18
checkbox input "true"
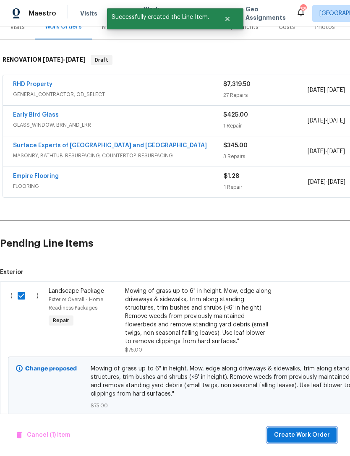
click at [328, 433] on span "Create Work Order" at bounding box center [302, 435] width 56 height 10
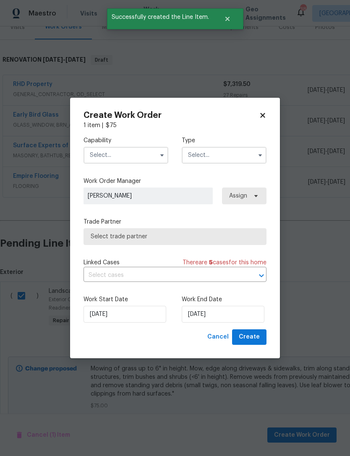
click at [120, 149] on input "text" at bounding box center [126, 155] width 85 height 17
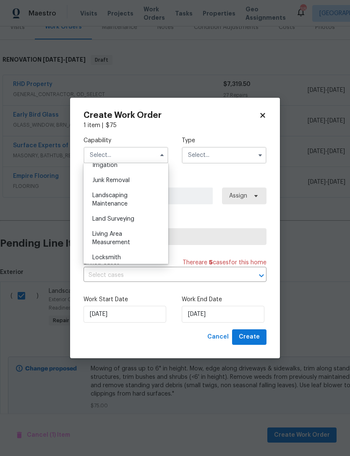
scroll to position [529, 0]
click at [123, 201] on div "Landscaping Maintenance" at bounding box center [126, 201] width 81 height 24
type input "Landscaping Maintenance"
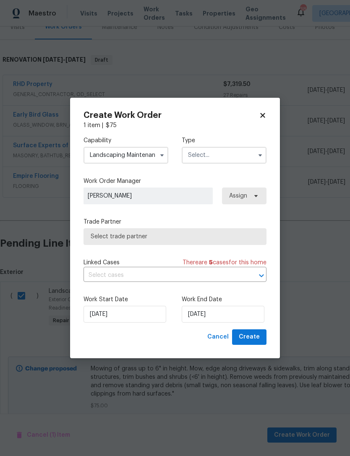
click at [221, 154] on input "text" at bounding box center [224, 155] width 85 height 17
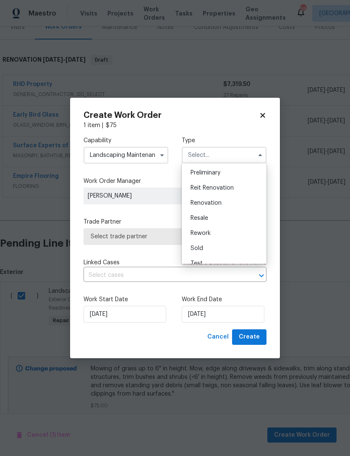
scroll to position [181, 0]
click at [222, 202] on div "Renovation" at bounding box center [224, 204] width 81 height 15
type input "Renovation"
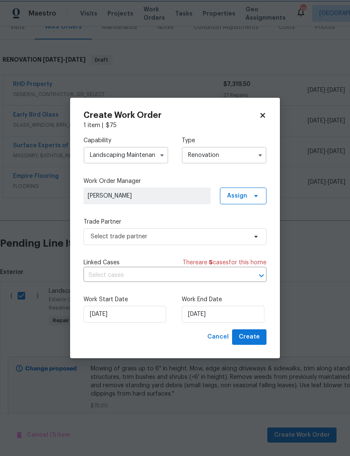
scroll to position [0, 0]
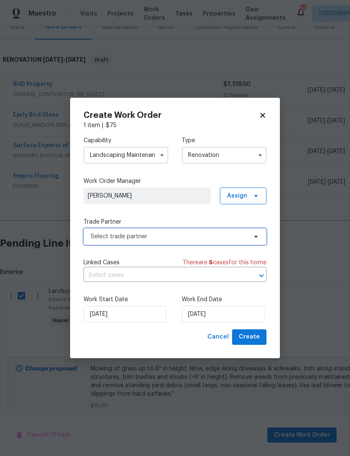
click at [170, 237] on span "Select trade partner" at bounding box center [169, 237] width 157 height 8
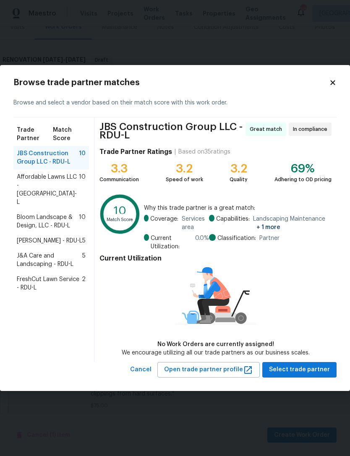
click at [39, 183] on span "Affordable Lawns LLC - RDU-L" at bounding box center [48, 190] width 62 height 34
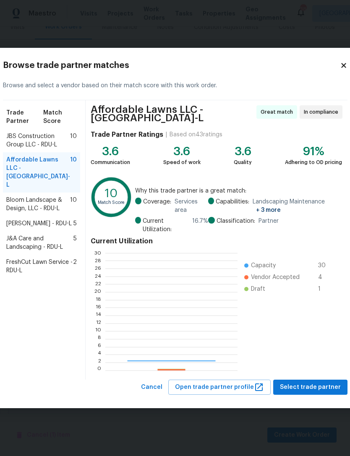
scroll to position [118, 132]
click at [312, 383] on span "Select trade partner" at bounding box center [310, 388] width 61 height 10
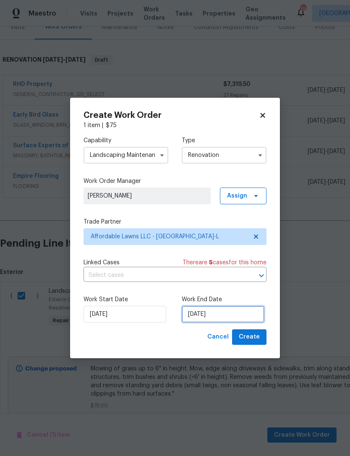
click at [231, 317] on input "[DATE]" at bounding box center [223, 314] width 83 height 17
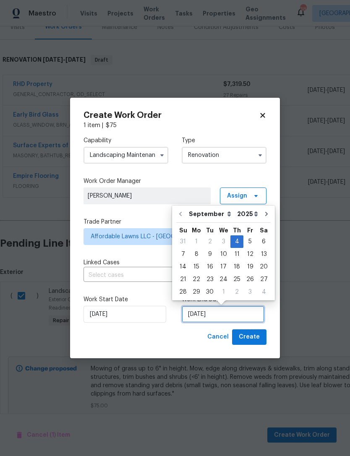
scroll to position [16, 0]
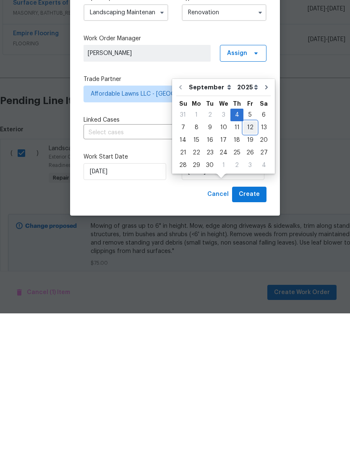
click at [247, 265] on div "12" at bounding box center [250, 271] width 13 height 12
type input "[DATE]"
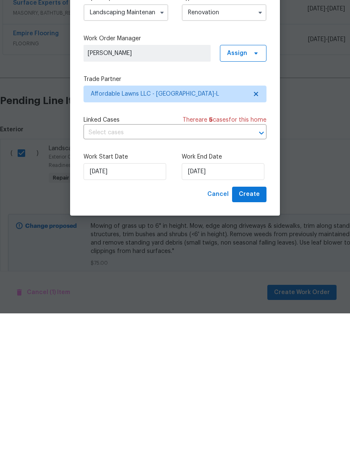
scroll to position [27, 0]
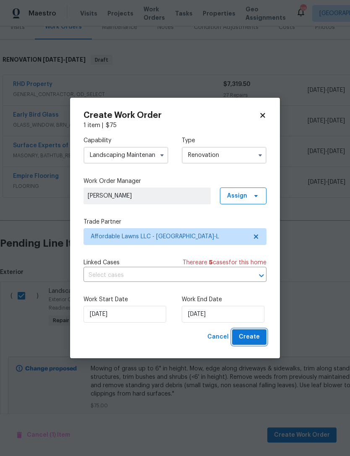
click at [257, 333] on span "Create" at bounding box center [249, 337] width 21 height 10
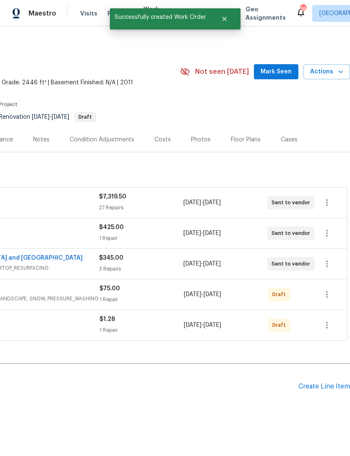
scroll to position [0, 124]
click at [333, 285] on button "button" at bounding box center [327, 295] width 20 height 20
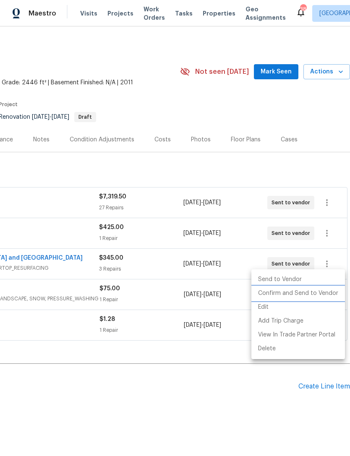
click at [316, 295] on li "Confirm and Send to Vendor" at bounding box center [299, 294] width 94 height 14
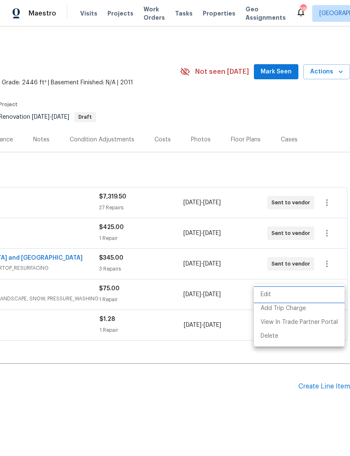
scroll to position [0, 0]
click at [255, 388] on div at bounding box center [175, 228] width 350 height 456
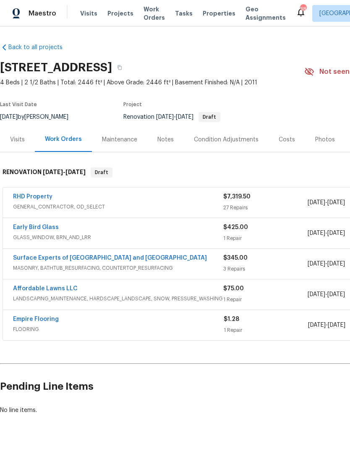
click at [30, 195] on link "RHD Property" at bounding box center [32, 197] width 39 height 6
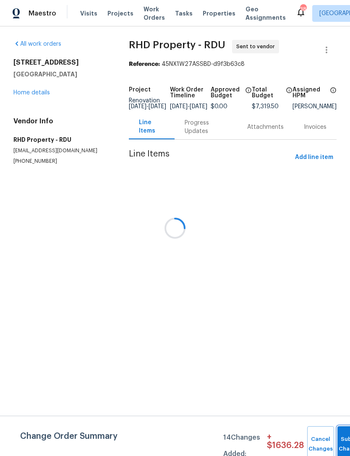
click at [341, 434] on button "Submit Changes" at bounding box center [351, 445] width 27 height 36
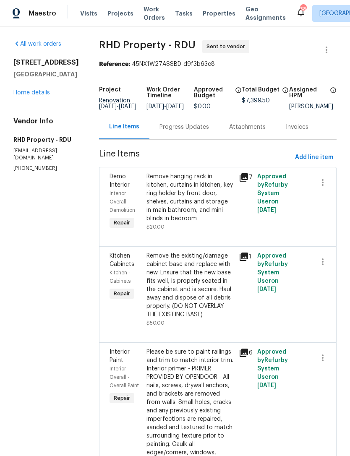
click at [207, 131] on div "Progress Updates" at bounding box center [185, 127] width 50 height 8
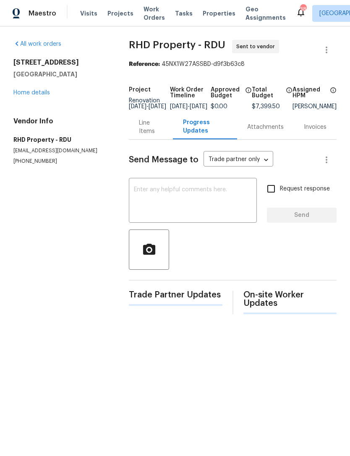
click at [215, 210] on textarea at bounding box center [193, 201] width 118 height 29
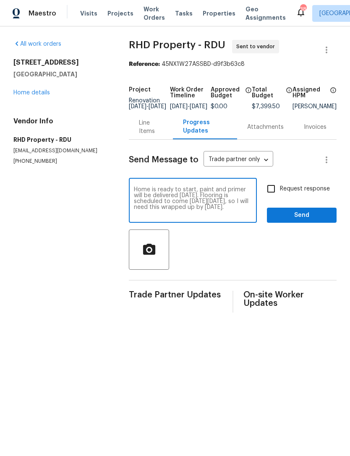
click at [220, 216] on textarea "Home is ready to start, paint and primer will be delivered tomorrow. Flooring i…" at bounding box center [193, 201] width 118 height 29
type textarea "Home is ready to start, paint and primer will be delivered tomorrow. Flooring i…"
click at [272, 197] on input "Request response" at bounding box center [271, 189] width 18 height 18
checkbox input "true"
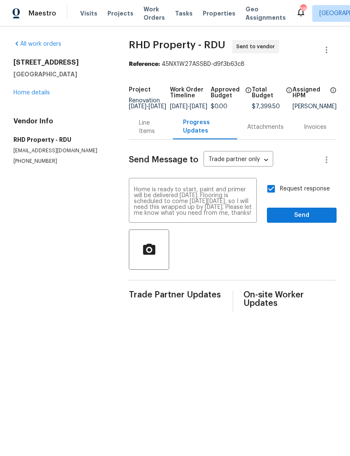
click at [225, 216] on textarea "Home is ready to start, paint and primer will be delivered tomorrow. Flooring i…" at bounding box center [193, 201] width 118 height 29
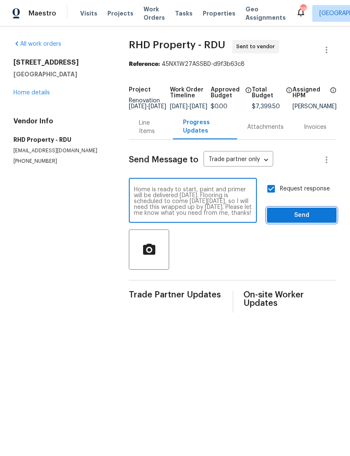
click at [305, 221] on span "Send" at bounding box center [302, 215] width 56 height 10
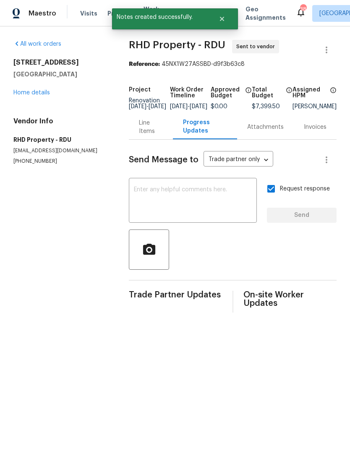
scroll to position [0, 0]
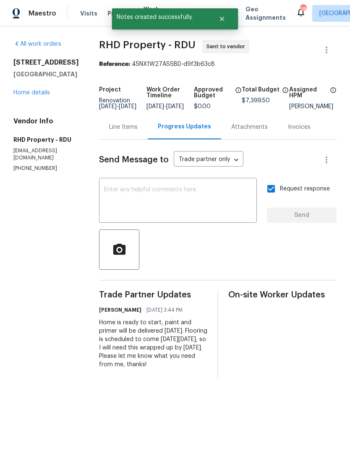
click at [32, 93] on link "Home details" at bounding box center [31, 93] width 37 height 6
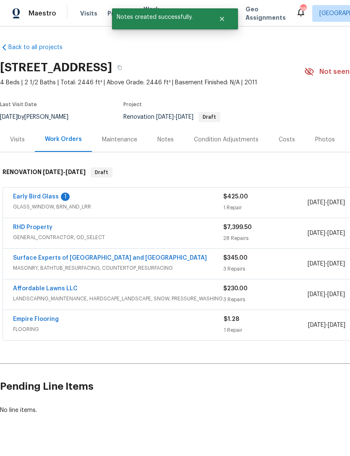
click at [28, 198] on link "Early Bird Glass" at bounding box center [36, 197] width 46 height 6
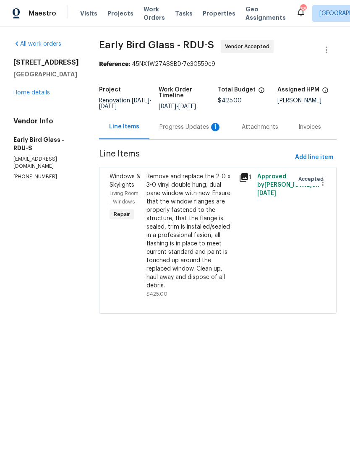
click at [195, 129] on div "Progress Updates 1" at bounding box center [191, 127] width 62 height 8
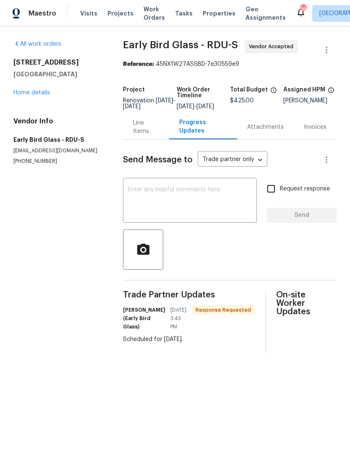
click at [207, 209] on textarea at bounding box center [190, 201] width 124 height 29
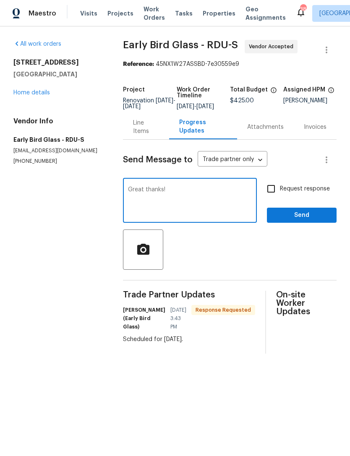
type textarea "Great thanks!"
click at [294, 221] on span "Send" at bounding box center [302, 215] width 56 height 10
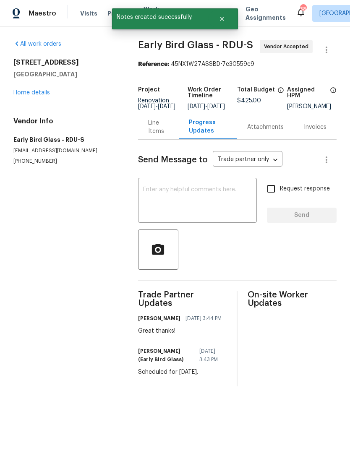
click at [28, 92] on link "Home details" at bounding box center [31, 93] width 37 height 6
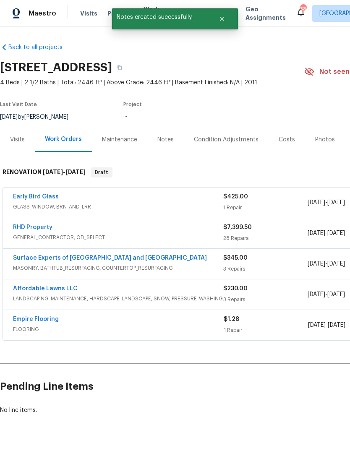
click at [168, 141] on div "Notes" at bounding box center [165, 140] width 16 height 8
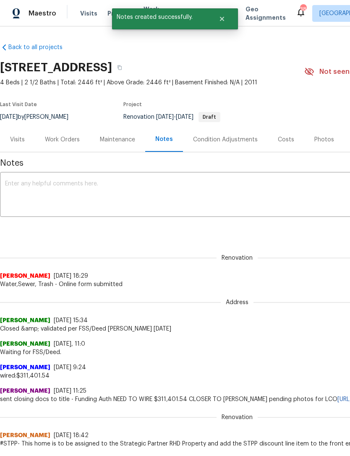
click at [27, 194] on textarea at bounding box center [237, 195] width 464 height 29
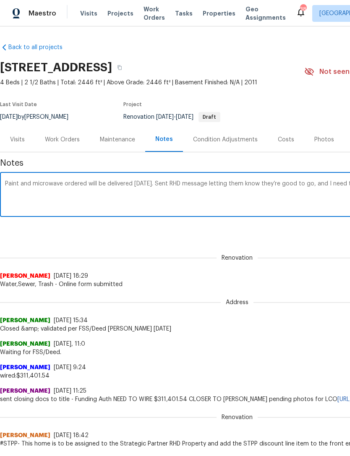
scroll to position [0, 124]
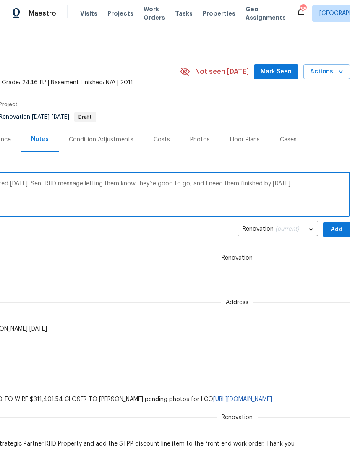
type textarea "Paint and microwave ordered will be delivered tomorrow. Sent RHD message lettin…"
click at [337, 231] on span "Add" at bounding box center [336, 230] width 13 height 10
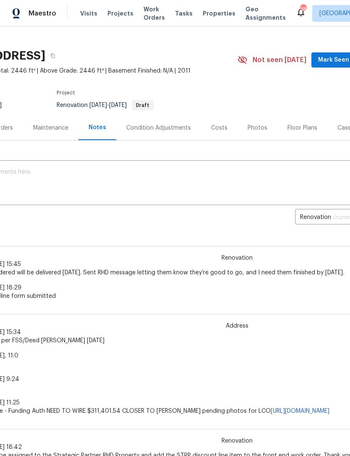
scroll to position [26, 0]
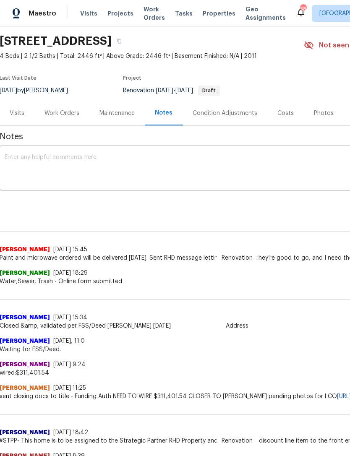
click at [36, 166] on textarea at bounding box center [237, 169] width 464 height 29
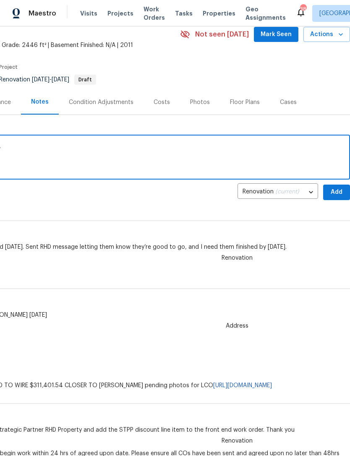
scroll to position [37, 124]
type textarea "Window replacement scheduled for Monday, September 8."
click at [333, 191] on span "Add" at bounding box center [336, 192] width 13 height 10
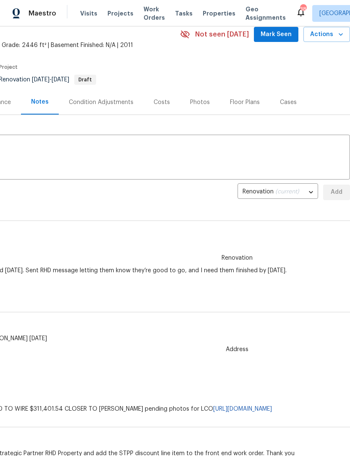
click at [269, 154] on textarea at bounding box center [113, 158] width 464 height 29
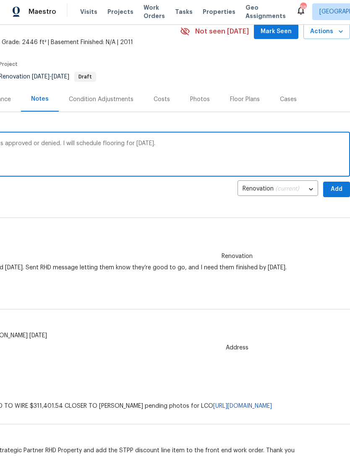
scroll to position [39, 124]
type textarea "Waiting for upgrade approval for LVT wants approved or denied. I will schedule …"
click at [340, 187] on span "Add" at bounding box center [336, 191] width 13 height 10
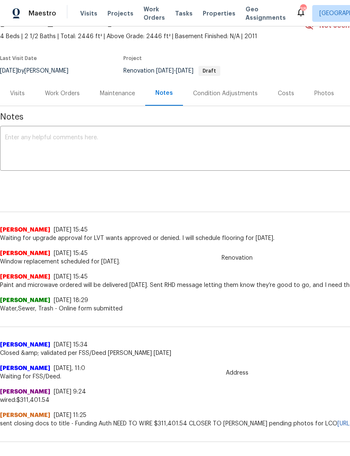
scroll to position [46, 0]
click at [72, 94] on div "Work Orders" at bounding box center [62, 93] width 35 height 8
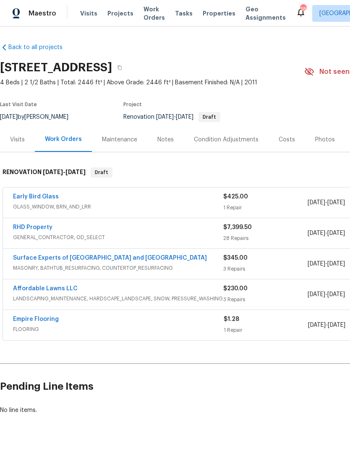
click at [40, 287] on link "Affordable Lawns LLC" at bounding box center [45, 289] width 65 height 6
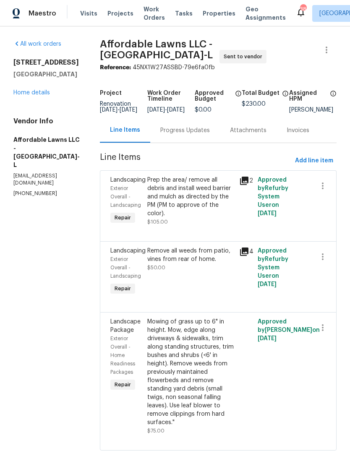
click at [203, 133] on div "Progress Updates" at bounding box center [185, 130] width 50 height 8
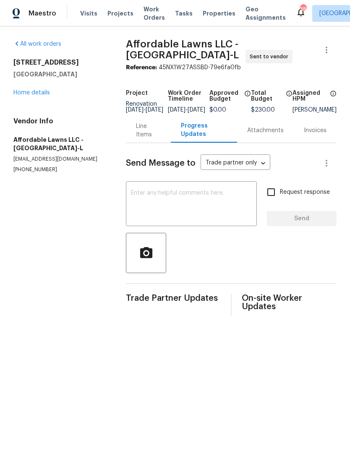
click at [188, 199] on textarea at bounding box center [191, 204] width 121 height 29
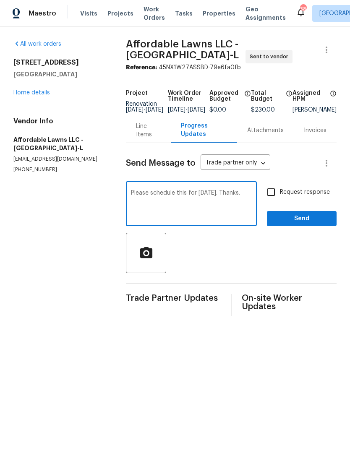
type textarea "Please schedule this for Friday, September 12. Thanks."
click at [275, 197] on input "Request response" at bounding box center [271, 192] width 18 height 18
checkbox input "true"
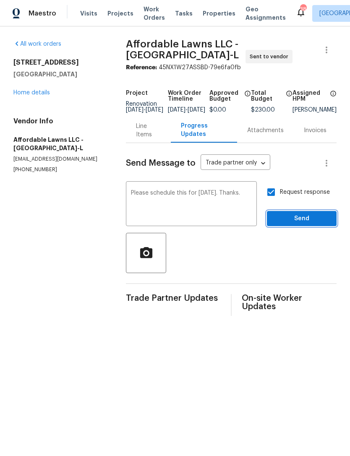
click at [305, 224] on span "Send" at bounding box center [302, 219] width 56 height 10
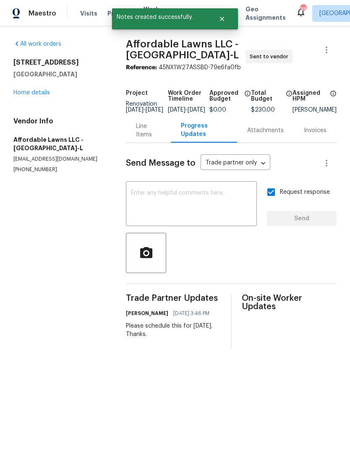
click at [41, 94] on link "Home details" at bounding box center [31, 93] width 37 height 6
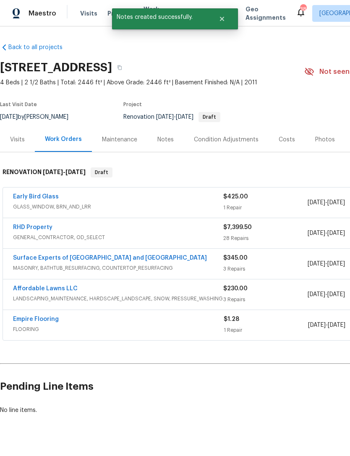
click at [169, 141] on div "Notes" at bounding box center [165, 140] width 16 height 8
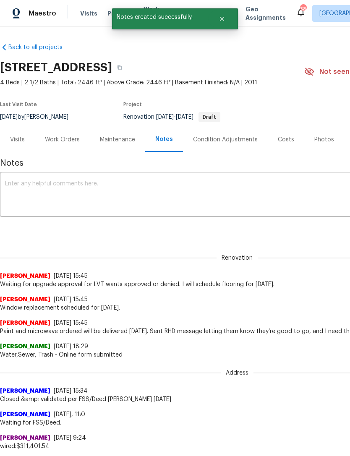
click at [149, 187] on textarea at bounding box center [237, 195] width 464 height 29
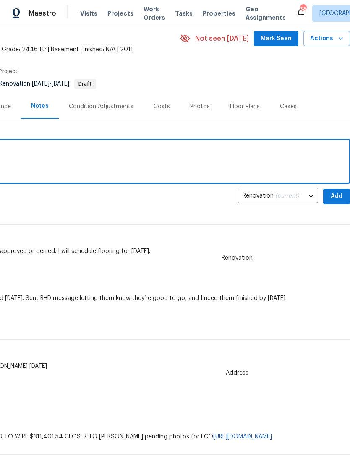
scroll to position [34, 124]
type textarea "Landscaping scheduled for Friday, September 12"
click at [333, 195] on span "Add" at bounding box center [336, 196] width 13 height 10
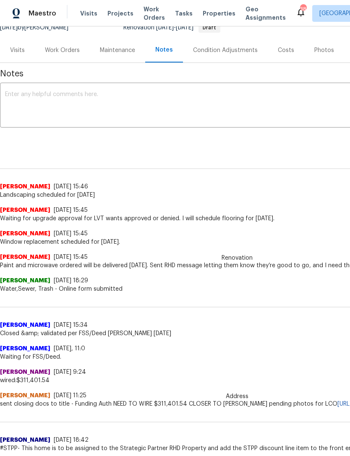
scroll to position [89, 0]
click at [60, 49] on div "Work Orders" at bounding box center [62, 50] width 35 height 8
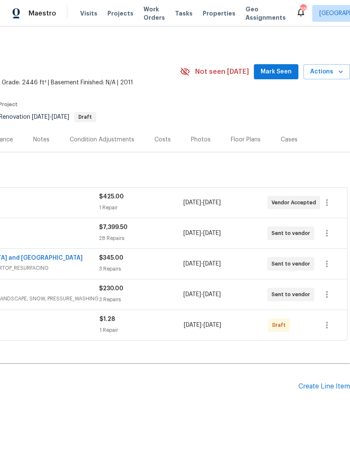
scroll to position [0, 124]
click at [324, 386] on div "Create Line Item" at bounding box center [325, 387] width 52 height 8
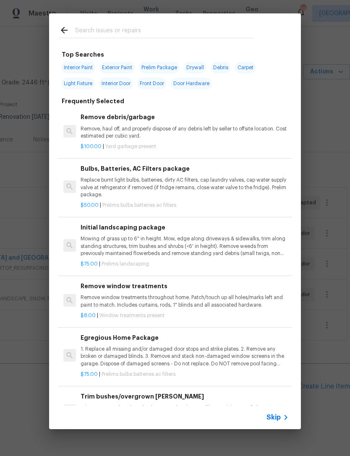
click at [176, 32] on input "text" at bounding box center [164, 31] width 178 height 13
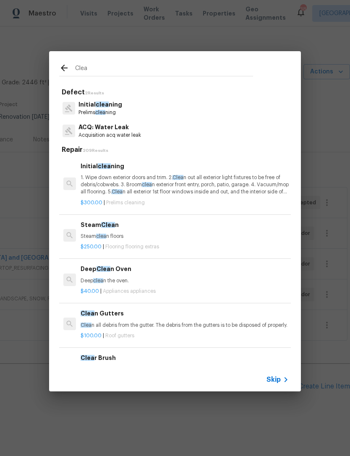
type input "Clea"
click at [175, 116] on div "Initial clea ning Prelims clea ning" at bounding box center [175, 108] width 232 height 23
click at [166, 177] on p "1. Wipe down exterior doors and trim. 2. Clea n out all exterior light fixtures…" at bounding box center [185, 184] width 208 height 21
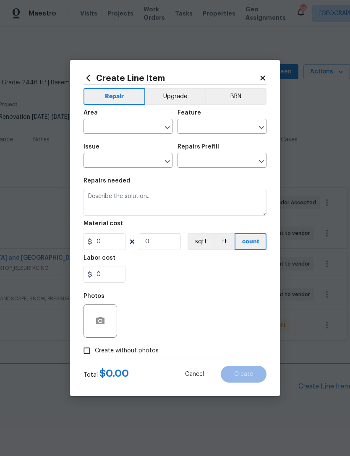
click at [166, 134] on div at bounding box center [162, 128] width 22 height 12
type input "Home Readiness Packages"
type input "Initial cleaning"
type textarea "1. Wipe down exterior doors and trim. 2. Clean out all exterior light fixtures …"
type input "1"
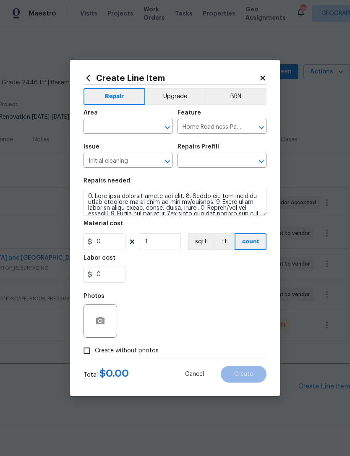
type input "Initial cleaning $300.00"
type input "300"
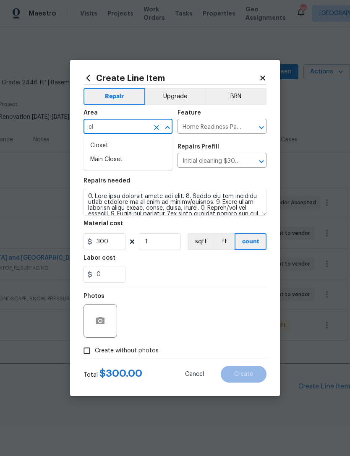
type input "c"
click at [134, 161] on li "Interior Overall" at bounding box center [128, 160] width 89 height 14
type input "Interior Overall"
click at [114, 240] on input "300" at bounding box center [105, 241] width 42 height 17
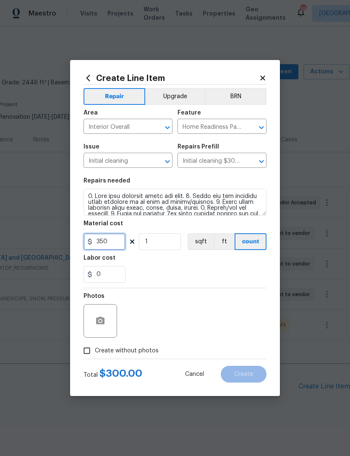
type input "350"
click at [102, 317] on icon "button" at bounding box center [100, 321] width 10 height 10
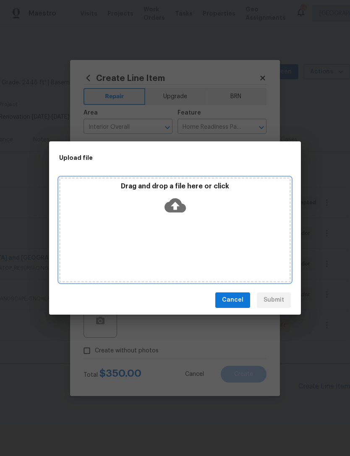
click at [240, 225] on div "Drag and drop a file here or click" at bounding box center [175, 230] width 232 height 105
click at [197, 228] on div "Drag and drop a file here or click" at bounding box center [175, 230] width 232 height 105
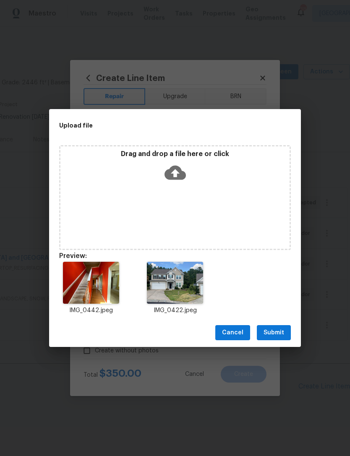
click at [282, 333] on span "Submit" at bounding box center [274, 333] width 21 height 10
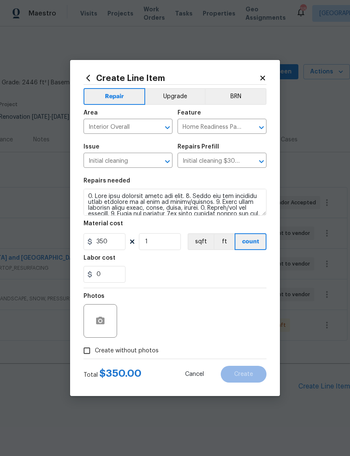
click at [89, 351] on input "Create without photos" at bounding box center [87, 351] width 16 height 16
checkbox input "true"
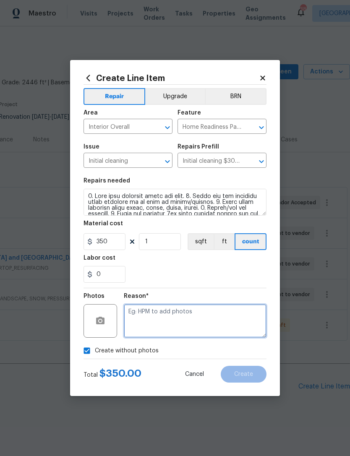
click at [219, 317] on textarea at bounding box center [195, 321] width 143 height 34
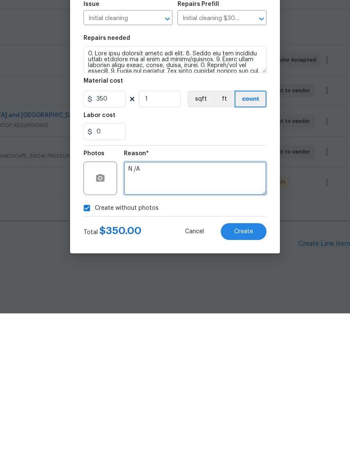
type textarea "N /A"
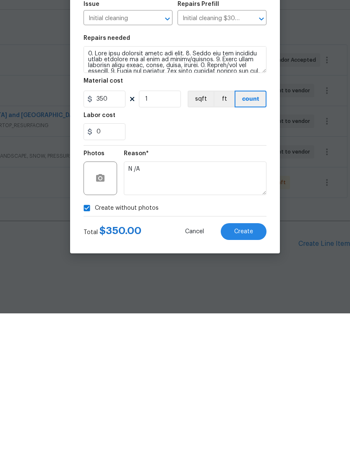
click at [251, 372] on span "Create" at bounding box center [243, 375] width 19 height 6
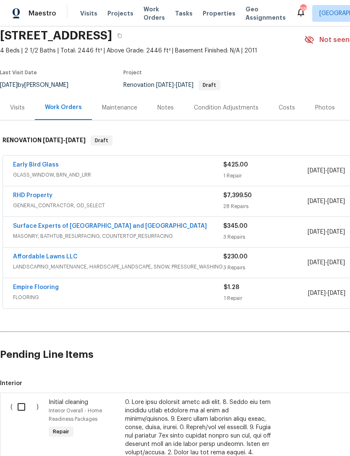
scroll to position [35, 0]
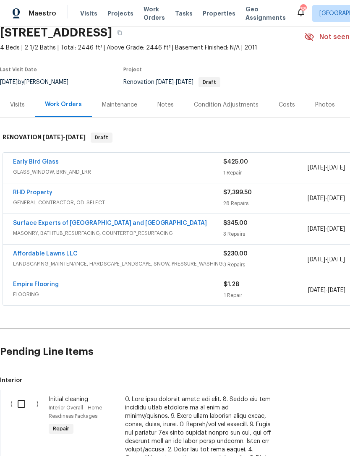
click at [24, 396] on input "checkbox" at bounding box center [25, 405] width 24 height 18
checkbox input "true"
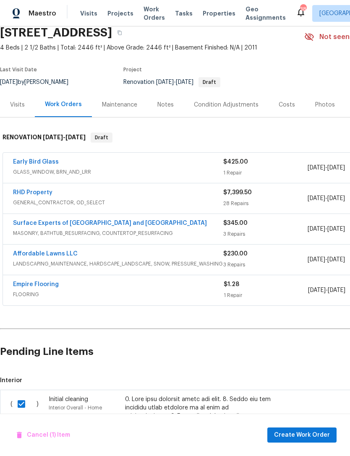
scroll to position [38, 29]
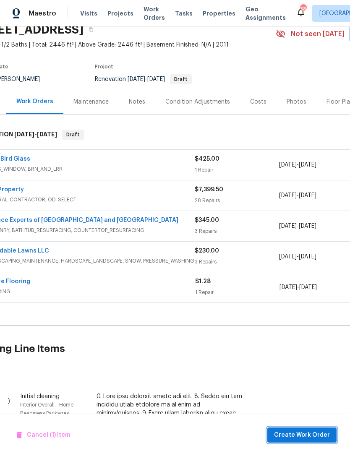
click at [313, 434] on span "Create Work Order" at bounding box center [302, 435] width 56 height 10
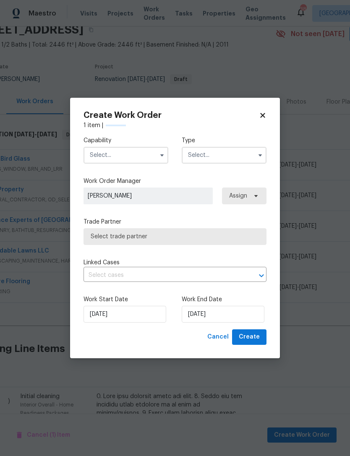
click at [131, 194] on span "[PERSON_NAME]" at bounding box center [148, 196] width 121 height 8
click at [136, 153] on input "text" at bounding box center [126, 155] width 85 height 17
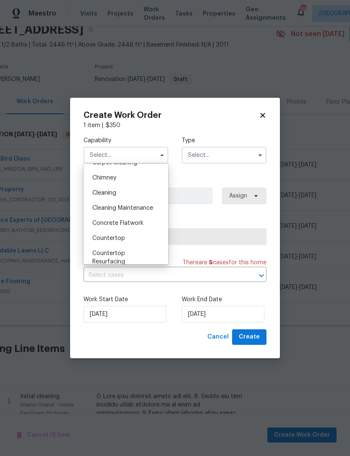
scroll to position [95, 0]
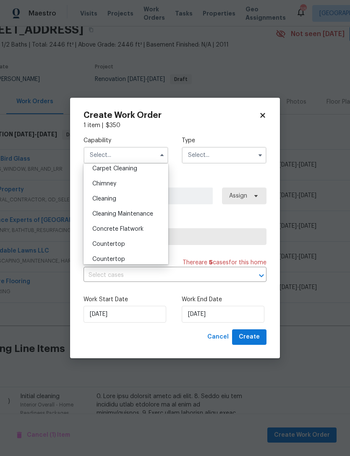
click at [122, 197] on div "Cleaning" at bounding box center [126, 198] width 81 height 15
type input "Cleaning"
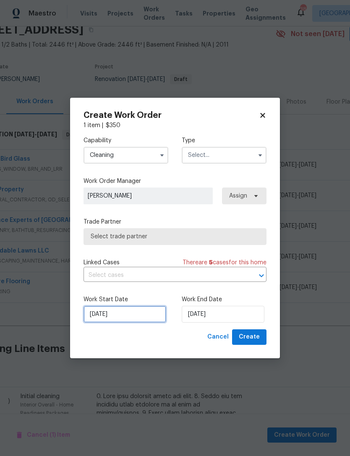
click at [137, 310] on input "[DATE]" at bounding box center [125, 314] width 83 height 17
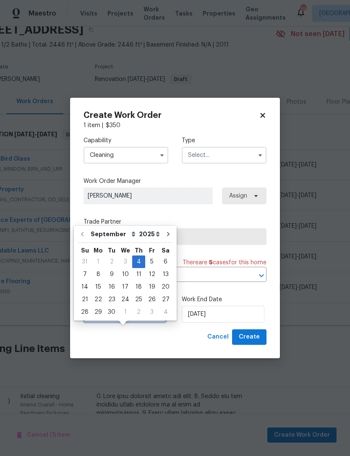
scroll to position [27, 0]
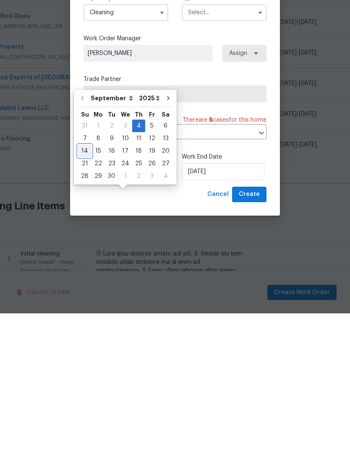
click at [86, 288] on div "14" at bounding box center [84, 294] width 13 height 12
type input "[DATE]"
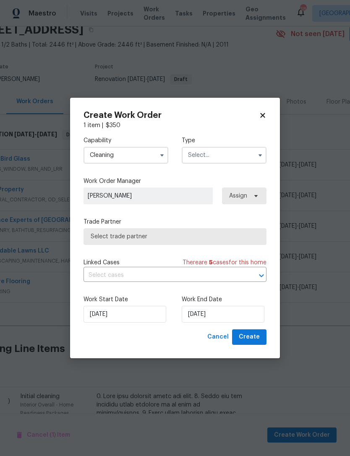
click at [196, 238] on span "Select trade partner" at bounding box center [175, 237] width 169 height 8
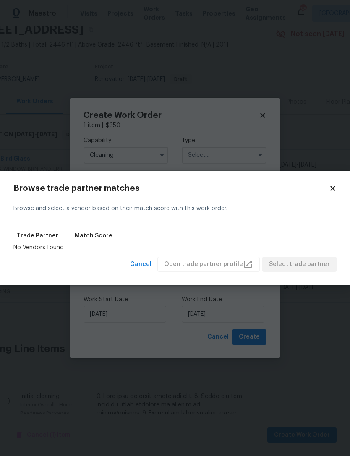
click at [332, 188] on icon at bounding box center [332, 188] width 5 height 5
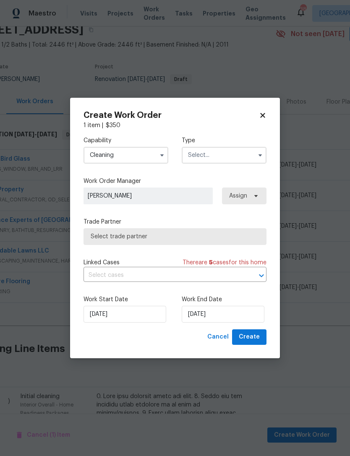
click at [241, 152] on input "text" at bounding box center [224, 155] width 85 height 17
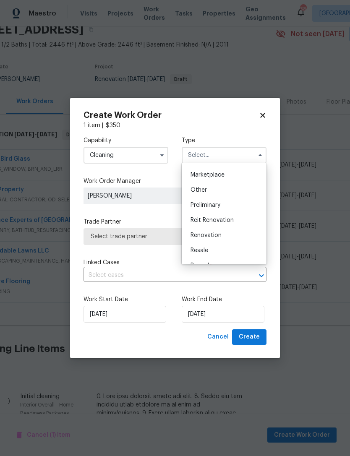
scroll to position [149, 0]
click at [222, 238] on div "Renovation" at bounding box center [224, 235] width 81 height 15
type input "Renovation"
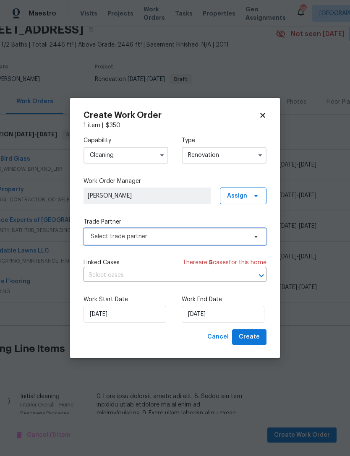
click at [204, 238] on span "Select trade partner" at bounding box center [169, 237] width 157 height 8
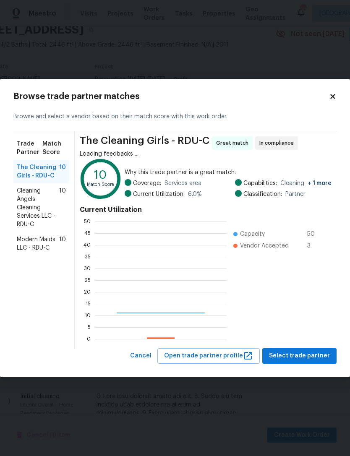
scroll to position [118, 132]
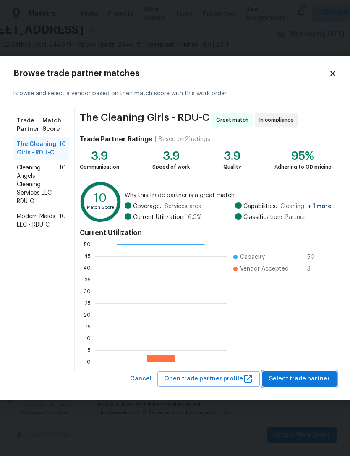
click at [308, 383] on span "Select trade partner" at bounding box center [299, 379] width 61 height 10
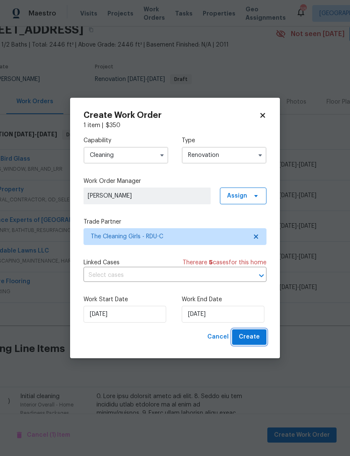
click at [254, 338] on span "Create" at bounding box center [249, 337] width 21 height 10
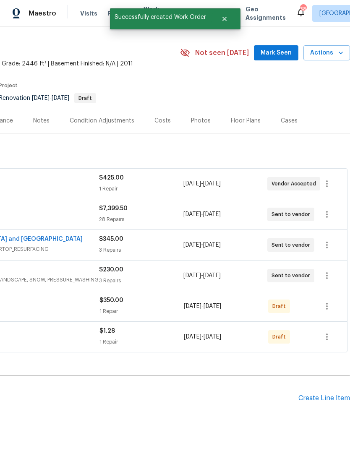
scroll to position [19, 124]
click at [333, 296] on button "button" at bounding box center [327, 306] width 20 height 20
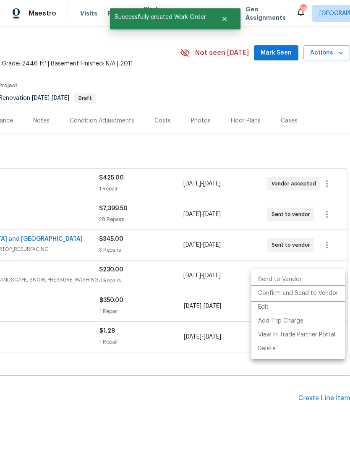
click at [309, 295] on li "Confirm and Send to Vendor" at bounding box center [299, 294] width 94 height 14
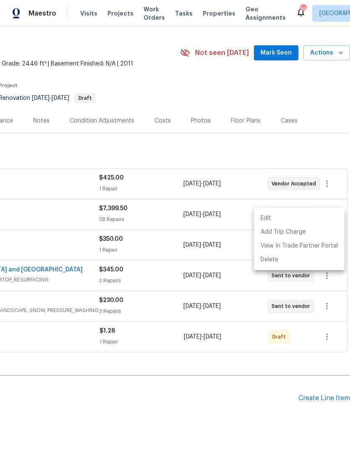
click at [229, 377] on div at bounding box center [175, 228] width 350 height 456
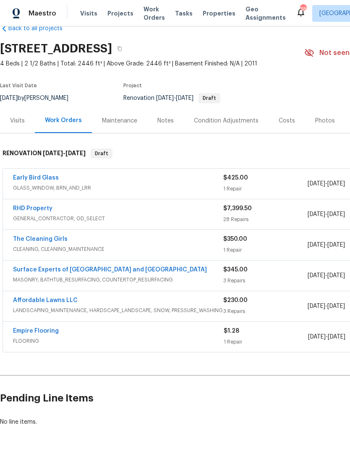
scroll to position [19, 0]
click at [26, 236] on link "The Cleaning Girls" at bounding box center [40, 239] width 55 height 6
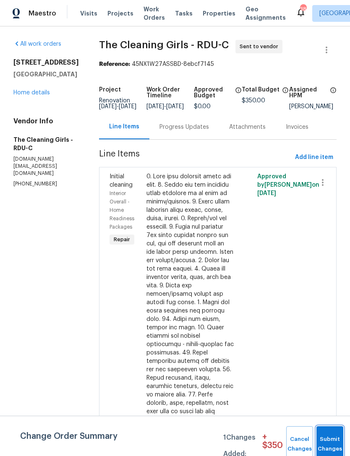
click at [327, 441] on button "Submit Changes" at bounding box center [330, 445] width 27 height 36
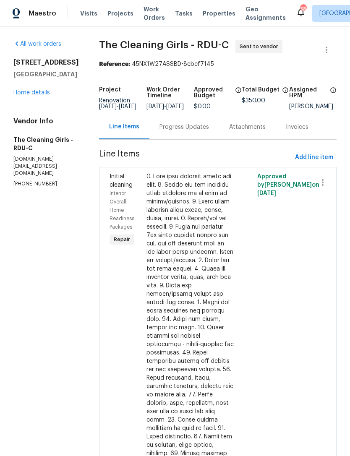
click at [195, 131] on div "Progress Updates" at bounding box center [185, 127] width 50 height 8
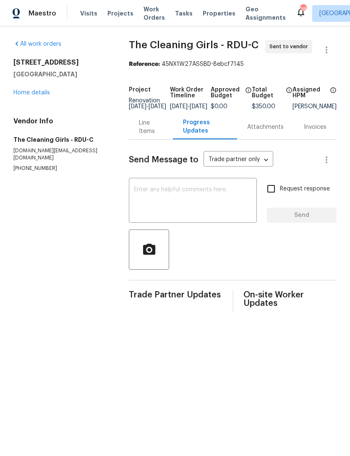
click at [195, 205] on textarea at bounding box center [193, 201] width 118 height 29
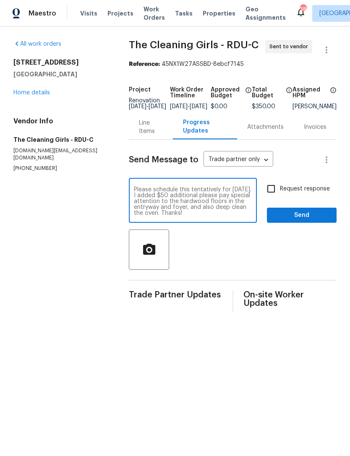
type textarea "Please schedule this tentatively for Monday, September 15. I added $50 addition…"
click at [273, 194] on input "Request response" at bounding box center [271, 189] width 18 height 18
checkbox input "true"
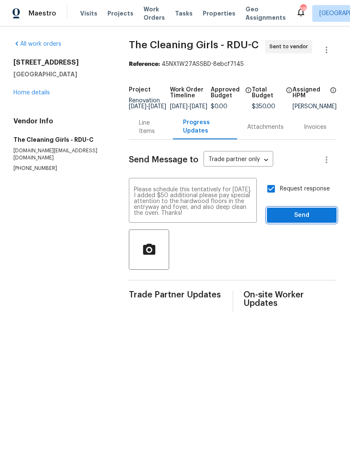
click at [309, 221] on span "Send" at bounding box center [302, 215] width 56 height 10
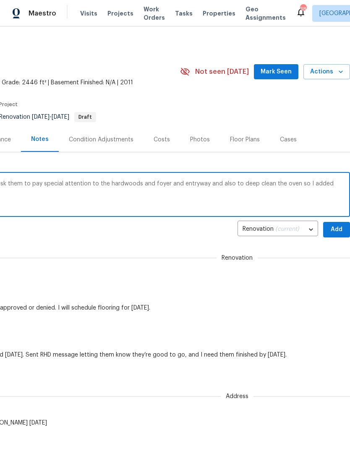
scroll to position [0, 124]
type textarea "Cleaning scheduled tentatively for [DATE] ask them to pay special attention to …"
click at [335, 229] on span "Add" at bounding box center [336, 230] width 13 height 10
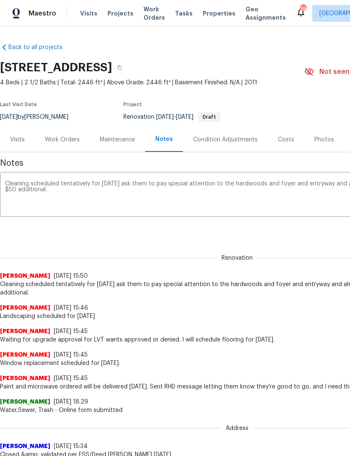
scroll to position [0, 0]
click at [56, 142] on div "Work Orders" at bounding box center [62, 140] width 35 height 8
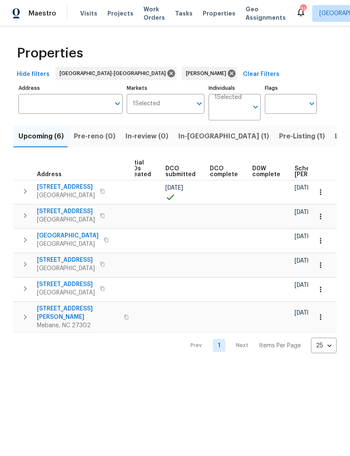
scroll to position [0, 123]
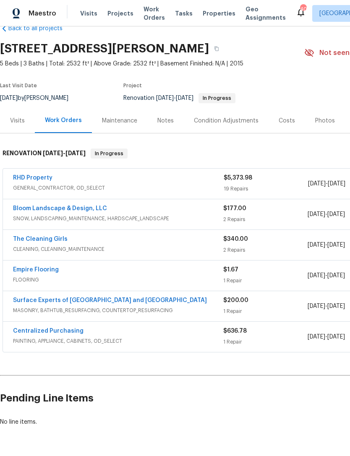
scroll to position [19, 0]
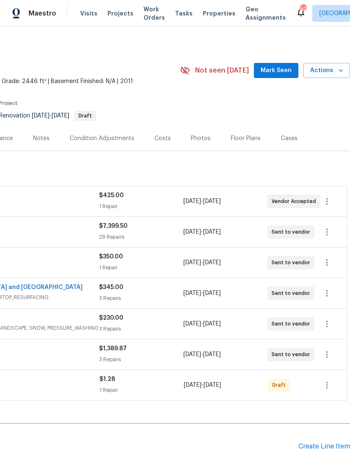
scroll to position [1, 124]
